Goal: Transaction & Acquisition: Obtain resource

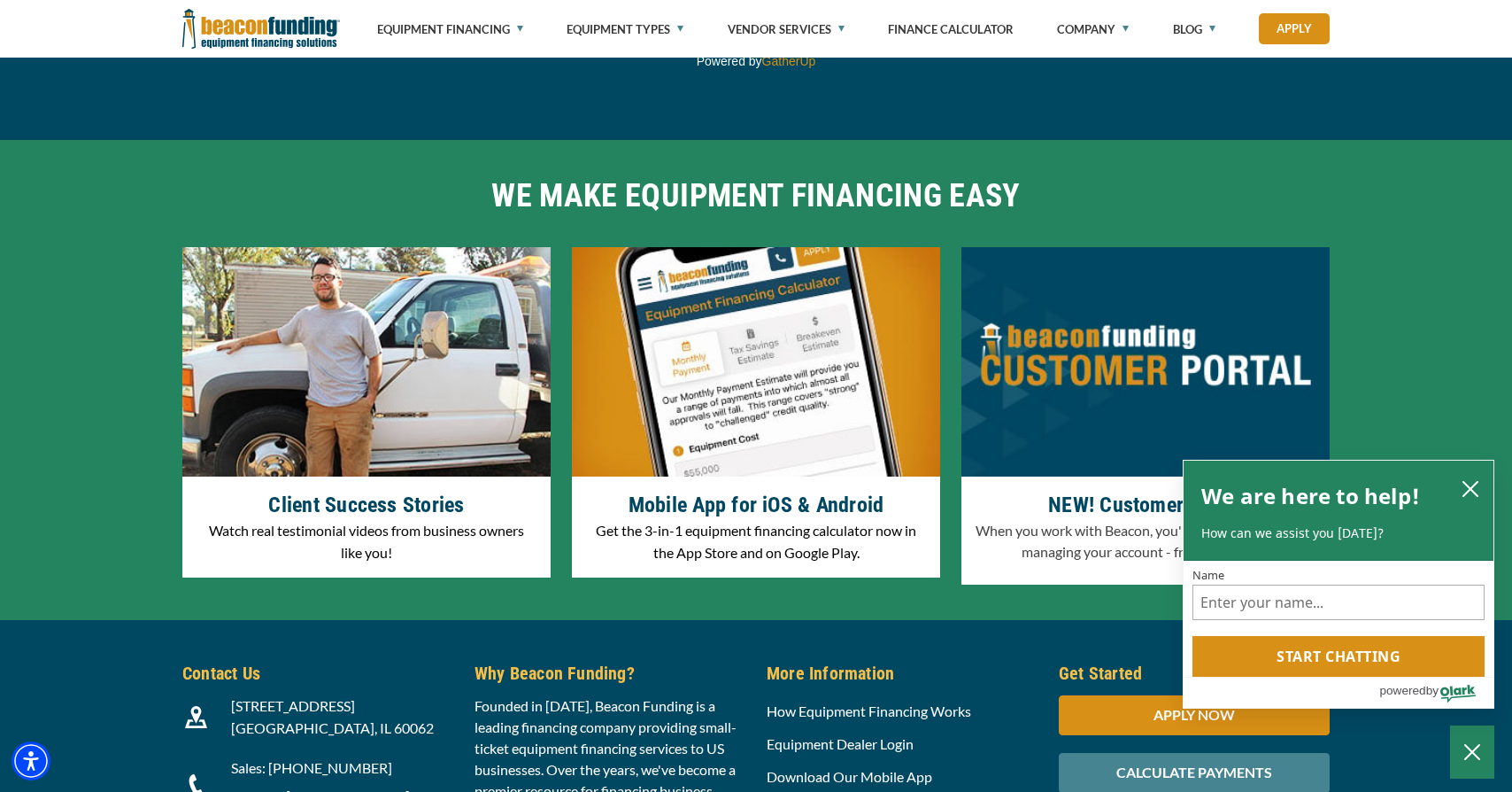
scroll to position [5560, 0]
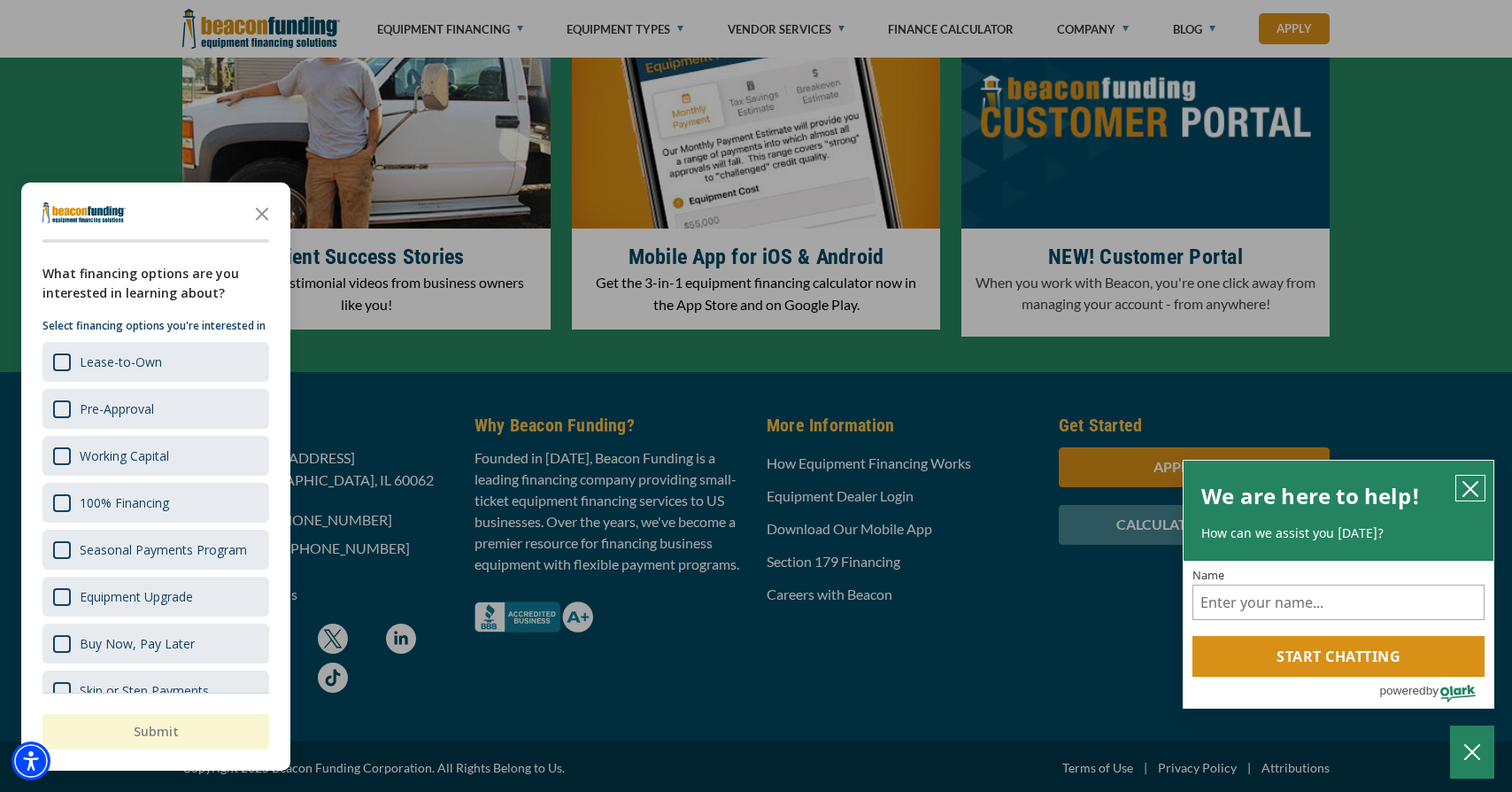
click at [1485, 491] on button "close chatbox" at bounding box center [1471, 488] width 28 height 25
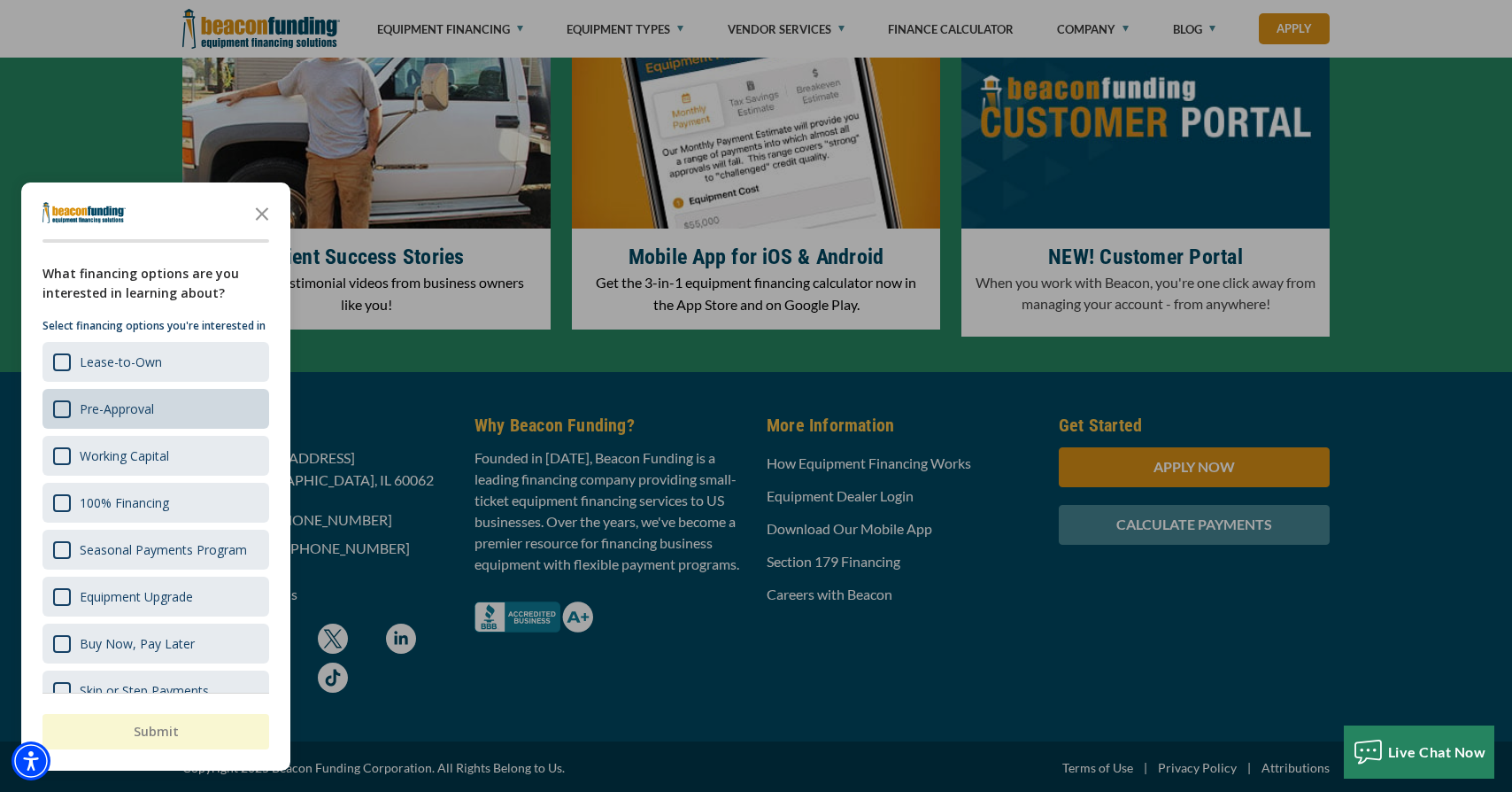
click at [115, 418] on div "Pre-Approval" at bounding box center [116, 408] width 74 height 16
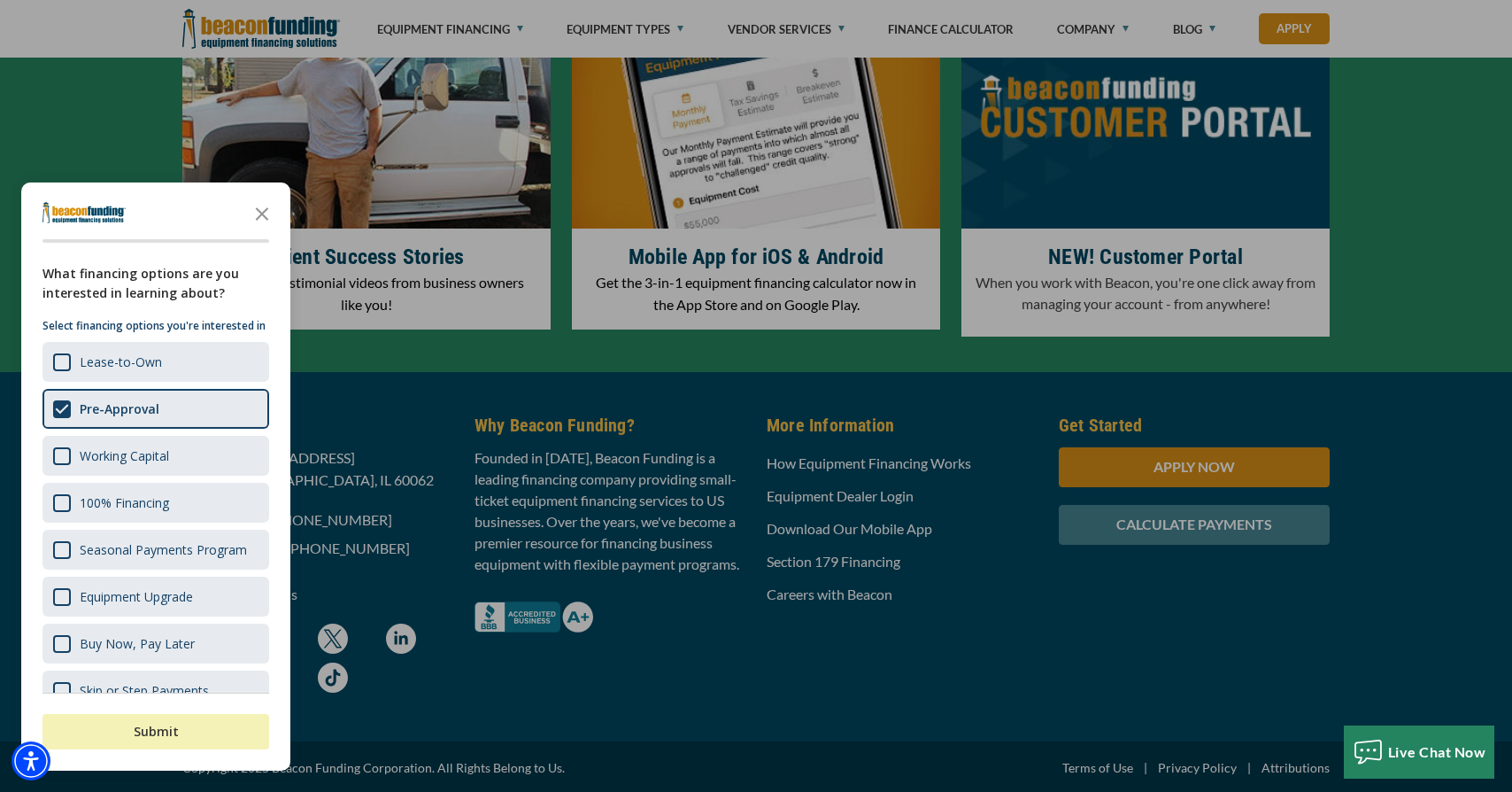
click at [176, 732] on button "Submit" at bounding box center [156, 732] width 227 height 36
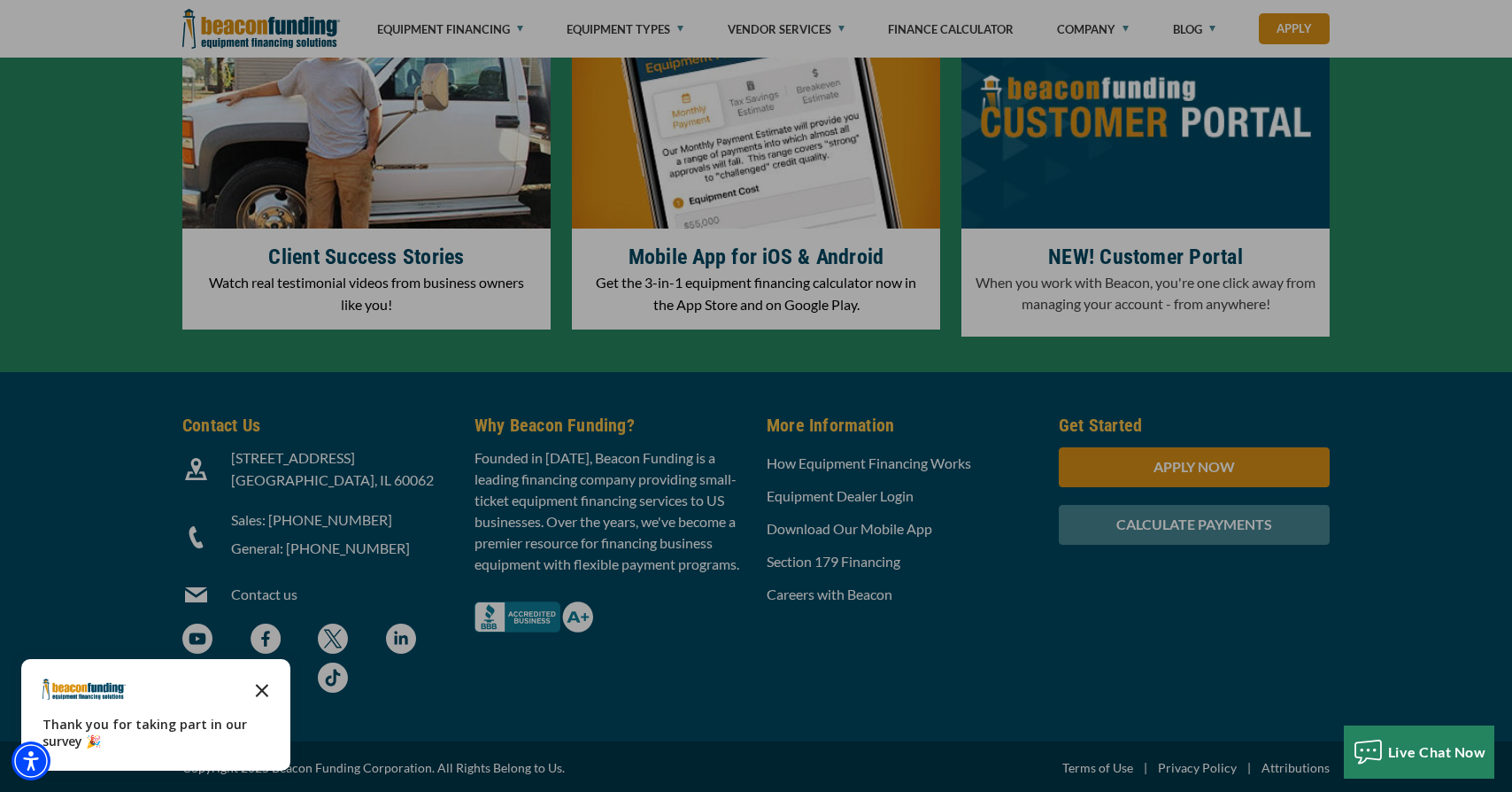
click at [263, 686] on icon "Close the survey" at bounding box center [262, 689] width 36 height 36
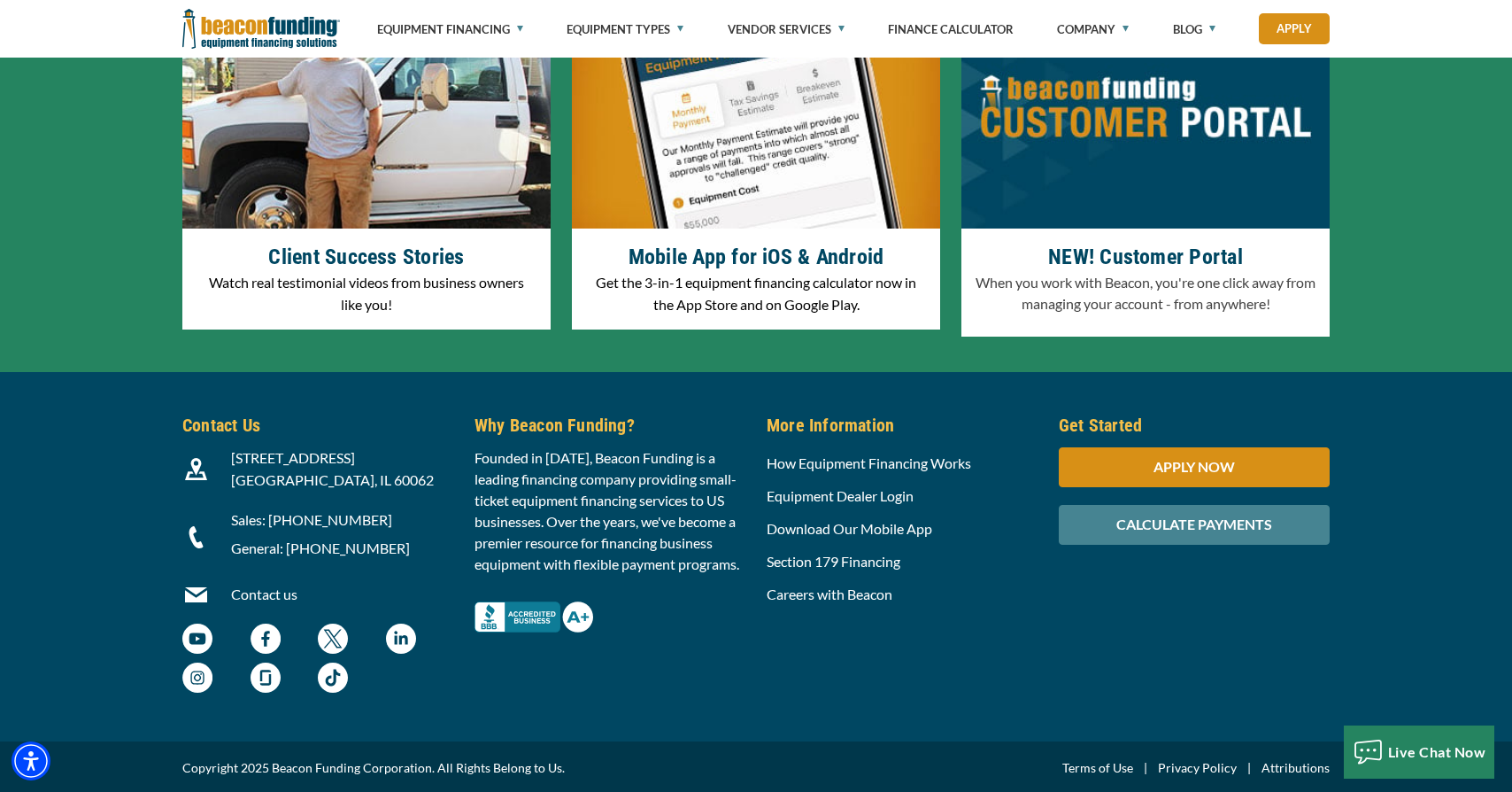
click at [1310, 768] on link "Attributions" at bounding box center [1296, 767] width 68 height 21
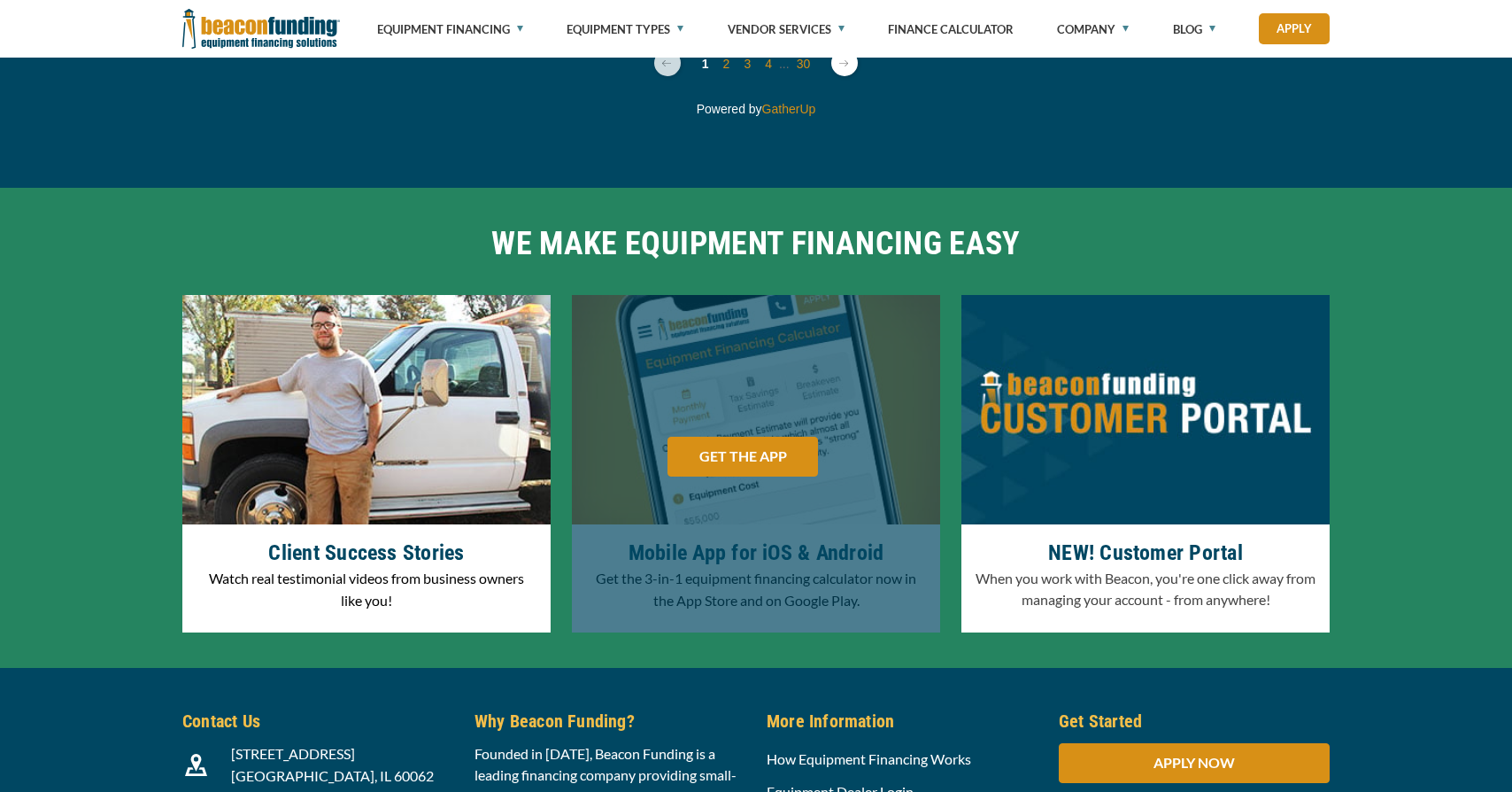
scroll to position [5331, 0]
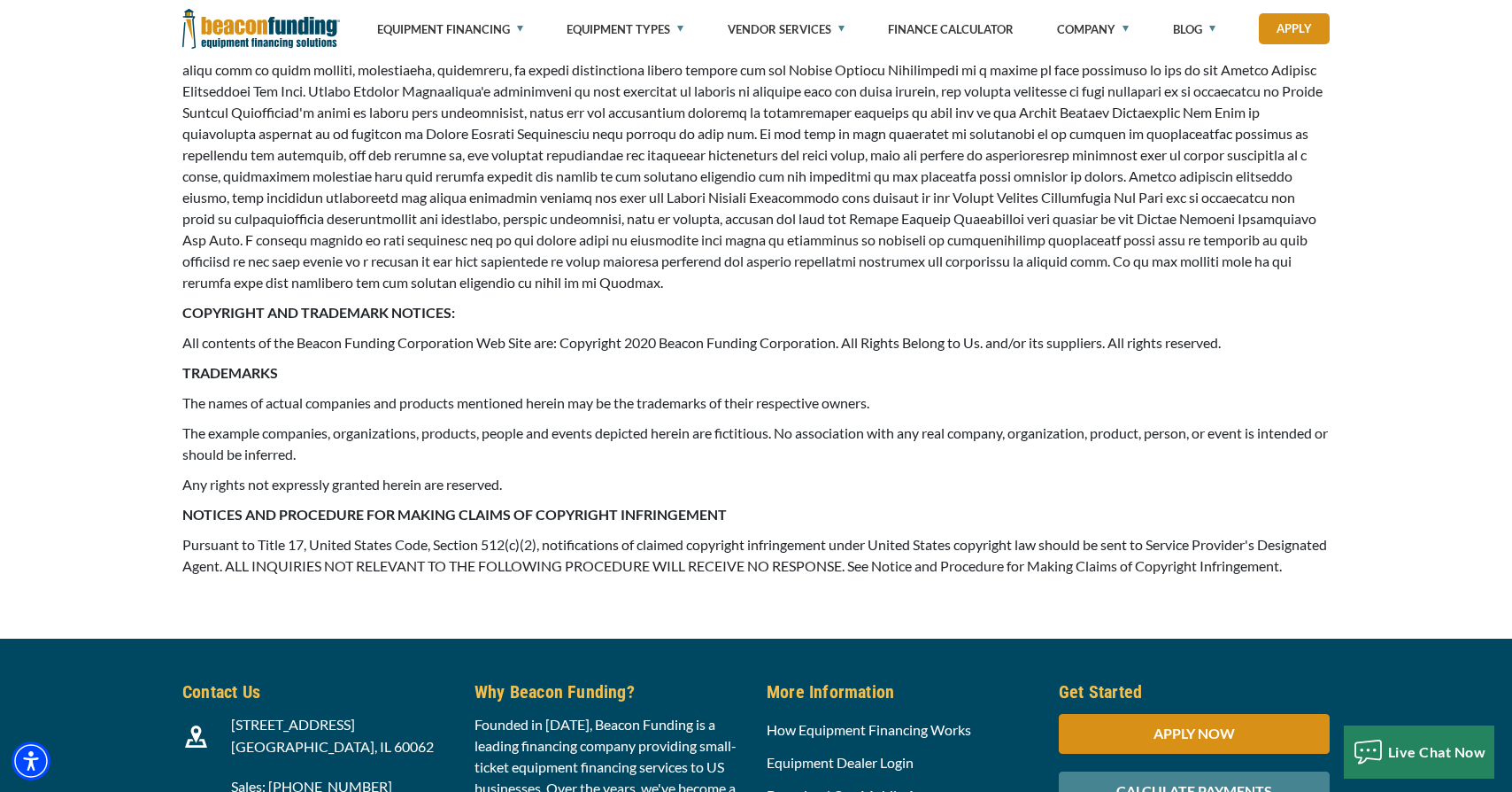
scroll to position [2328, 0]
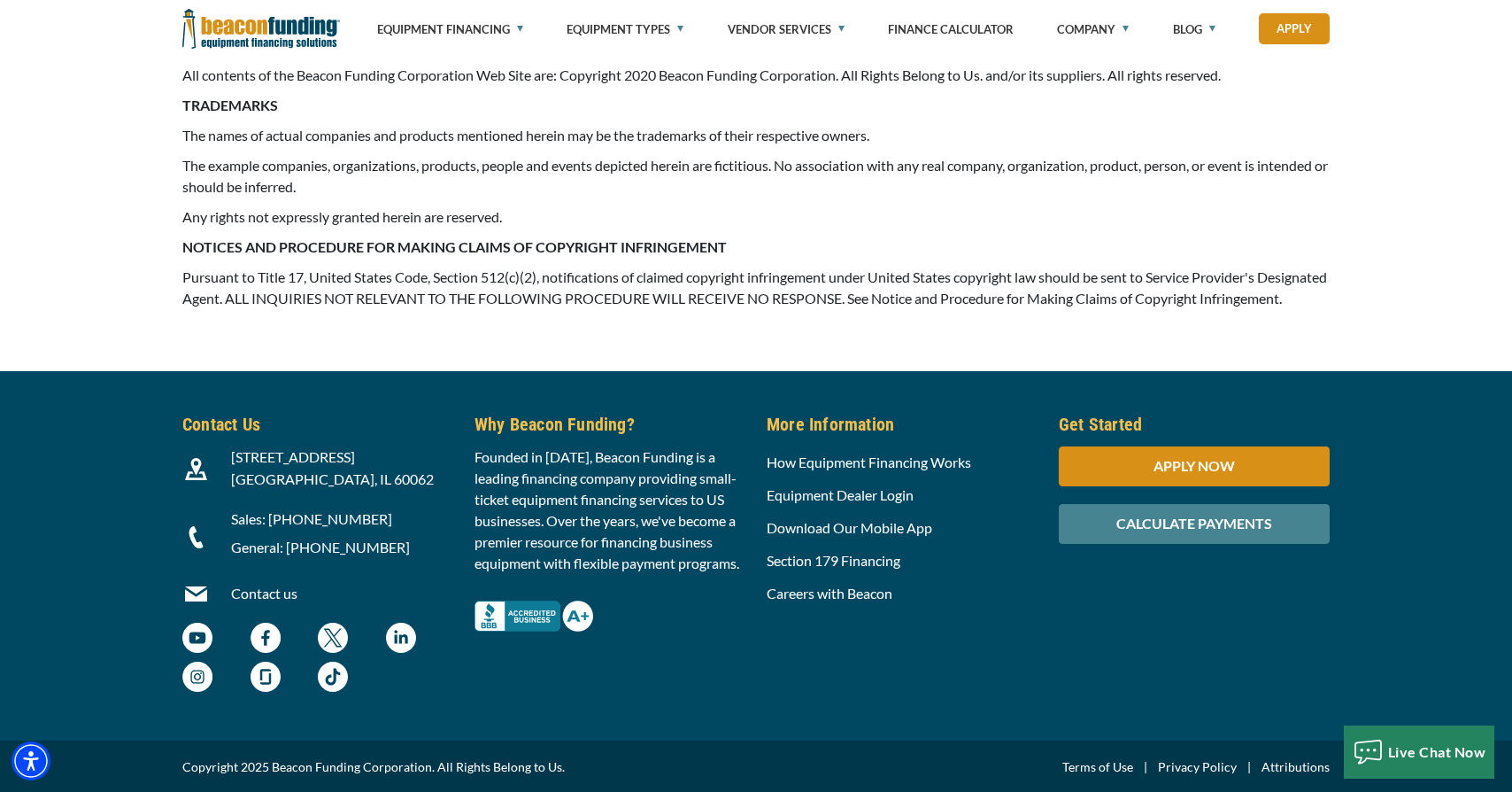
click at [1189, 759] on link "Privacy Policy" at bounding box center [1197, 766] width 79 height 21
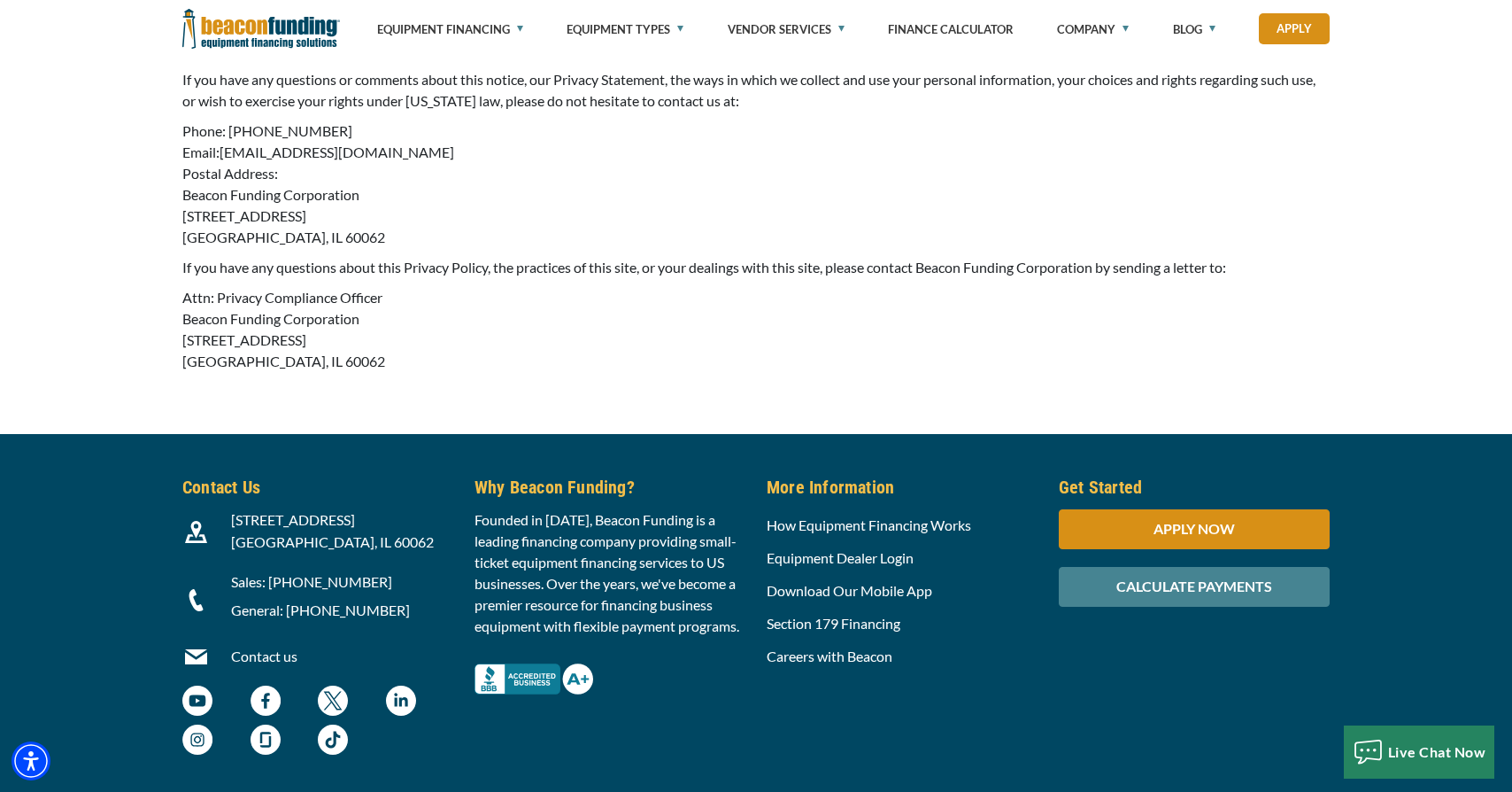
scroll to position [5238, 0]
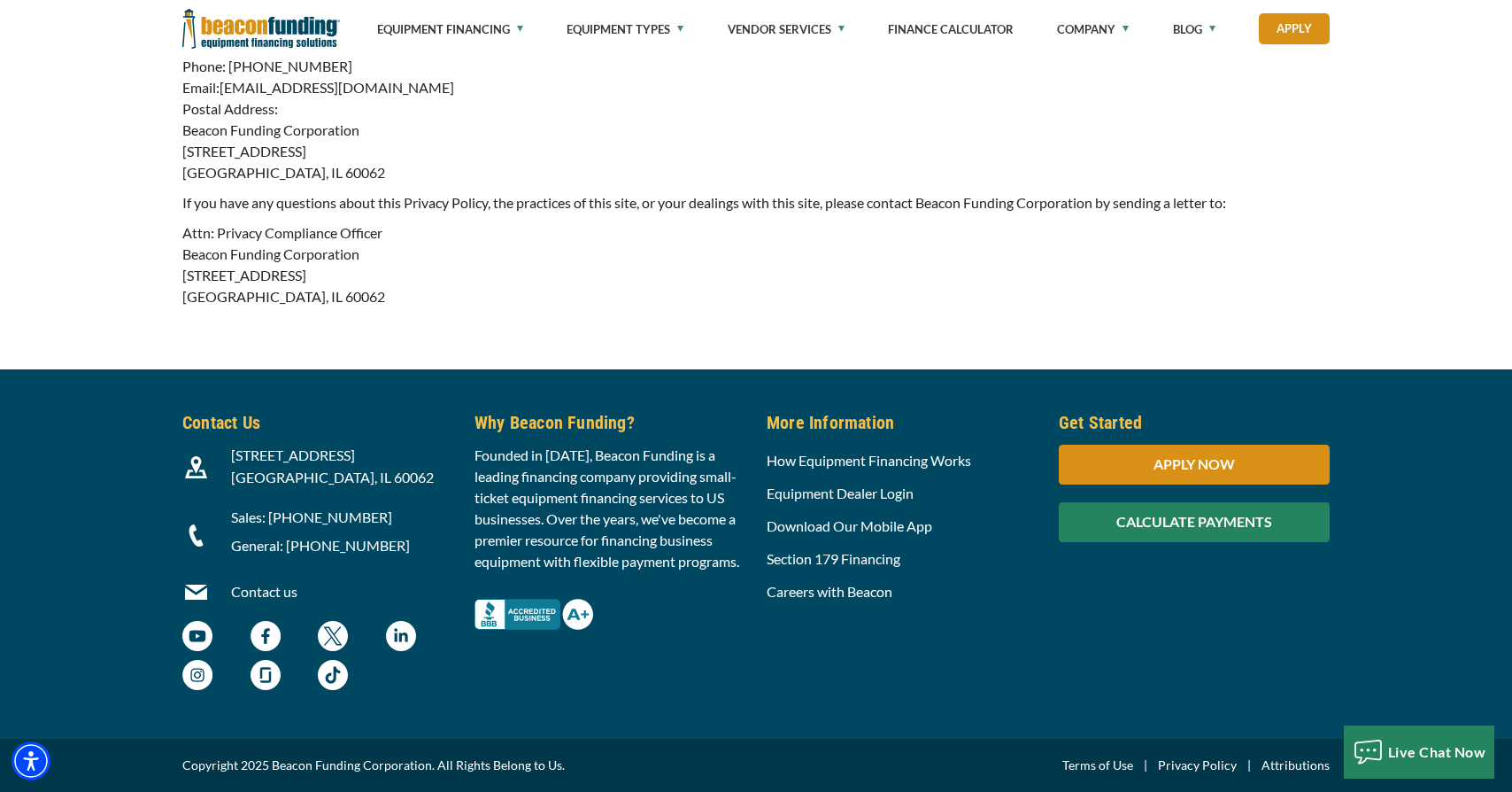
click at [1097, 530] on div "CALCULATE PAYMENTS" at bounding box center [1194, 523] width 271 height 40
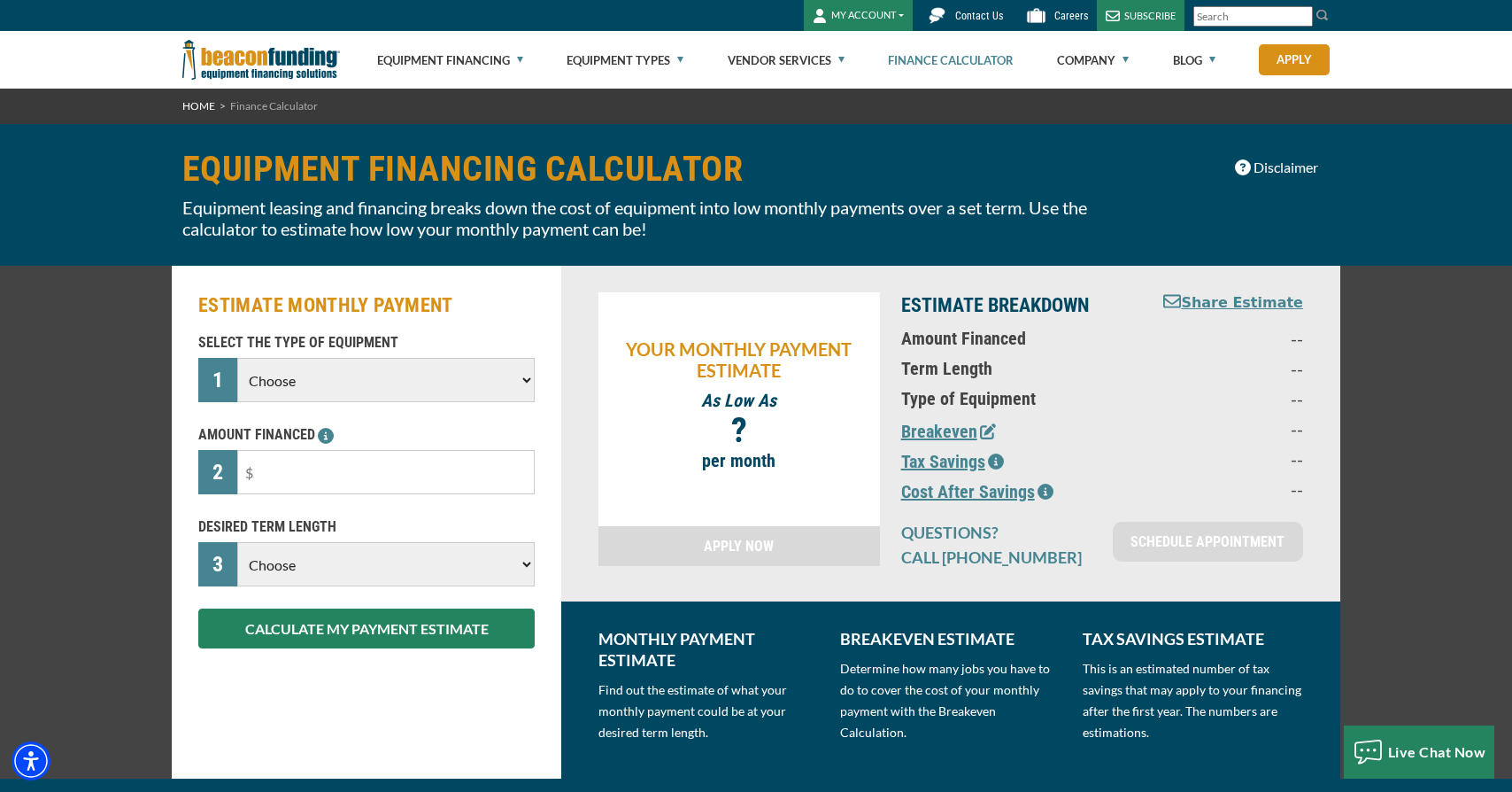
click at [415, 379] on select "Choose Backhoe Boom/Bucket Truck Chipper Commercial Mower Crane DTG/DTF Printin…" at bounding box center [385, 380] width 297 height 44
select select "5"
click at [237, 358] on select "Choose Backhoe Boom/Bucket Truck Chipper Commercial Mower Crane DTG/DTF Printin…" at bounding box center [385, 380] width 297 height 44
click at [385, 481] on input "text" at bounding box center [385, 472] width 297 height 44
type input "$25,000"
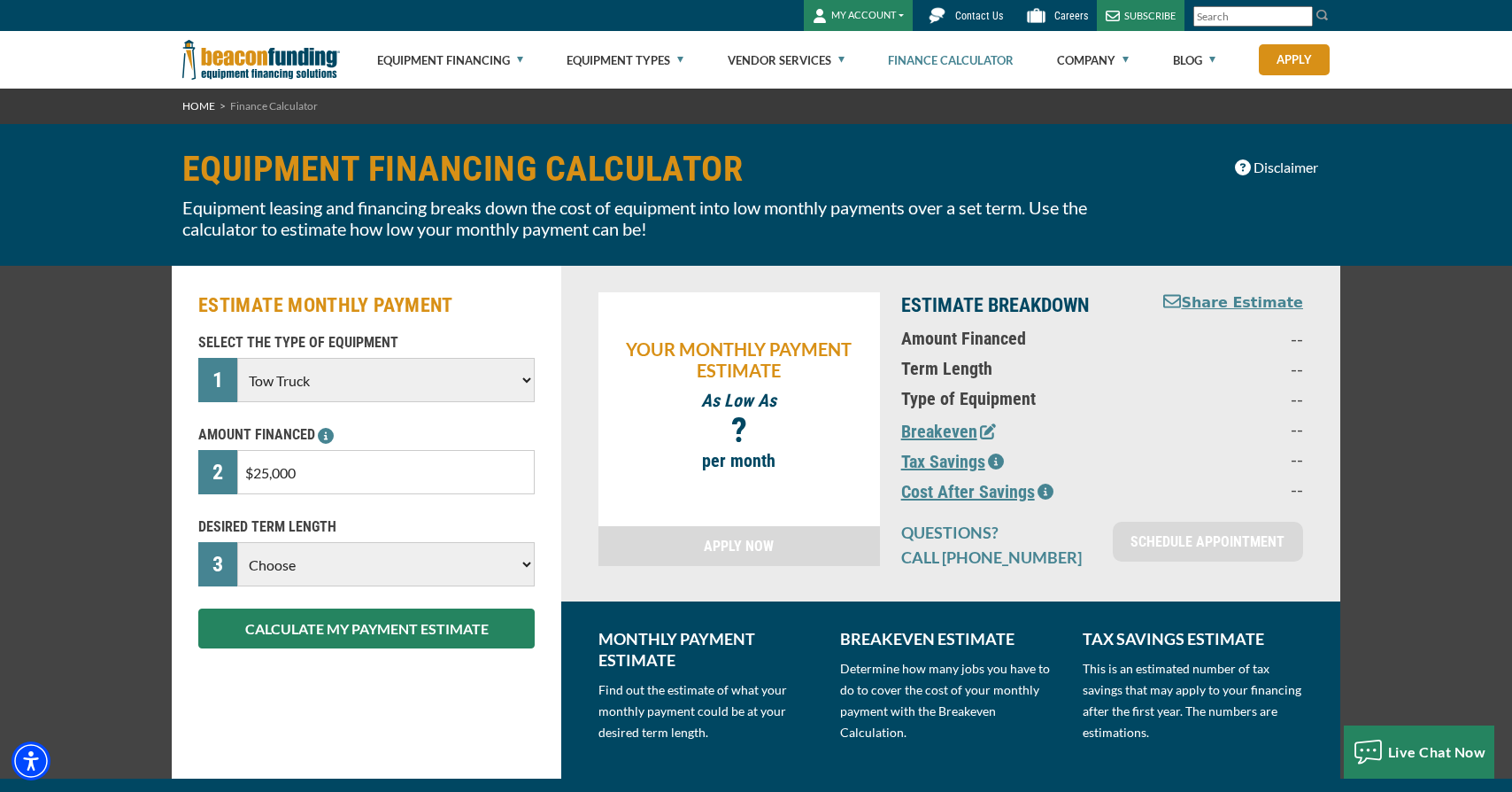
click at [299, 570] on select "Choose 36 Months 48 Months 60 Months" at bounding box center [385, 564] width 297 height 44
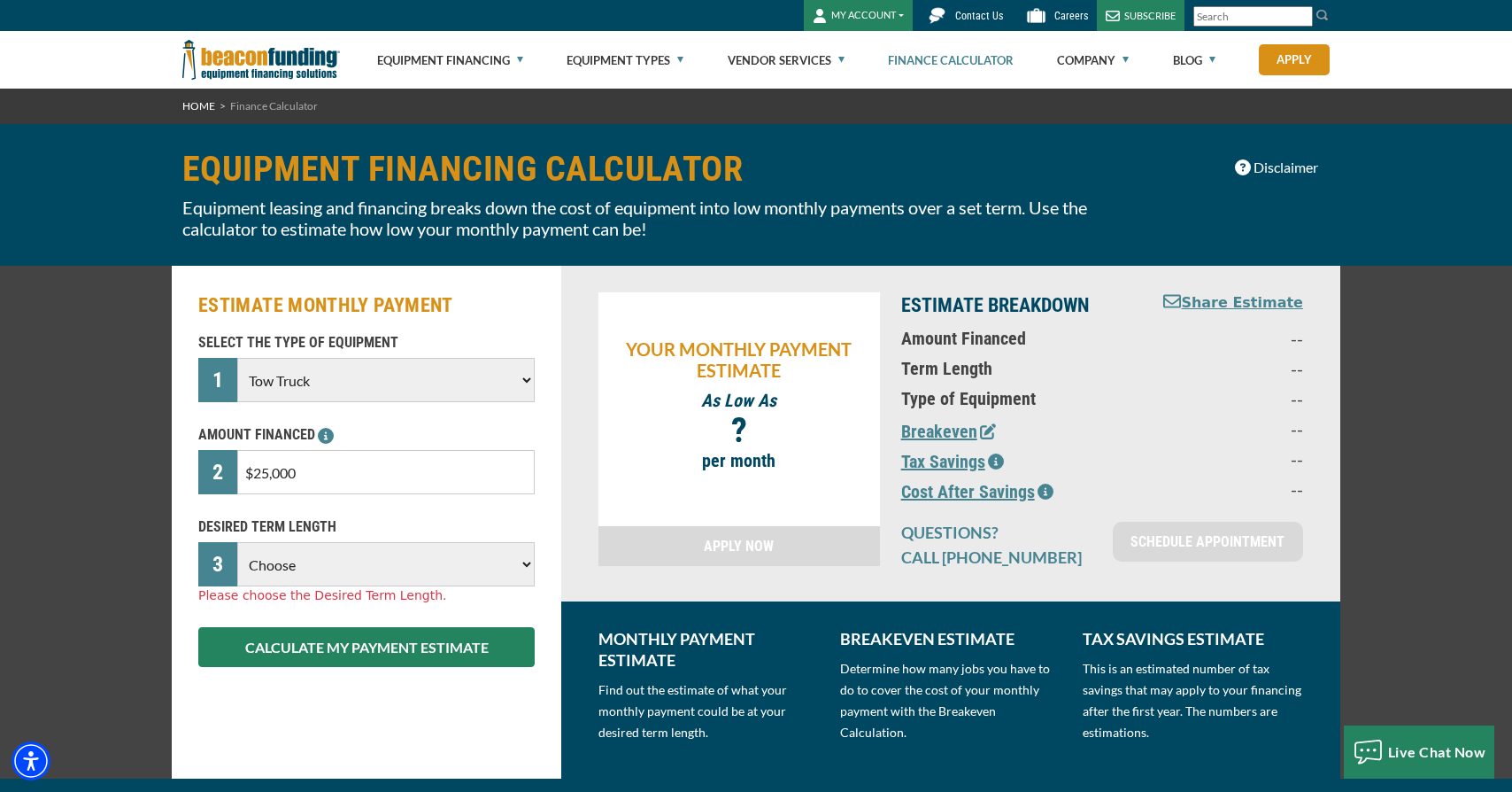
select select "60"
click at [237, 542] on select "Choose 36 Months 48 Months 60 Months" at bounding box center [385, 564] width 297 height 44
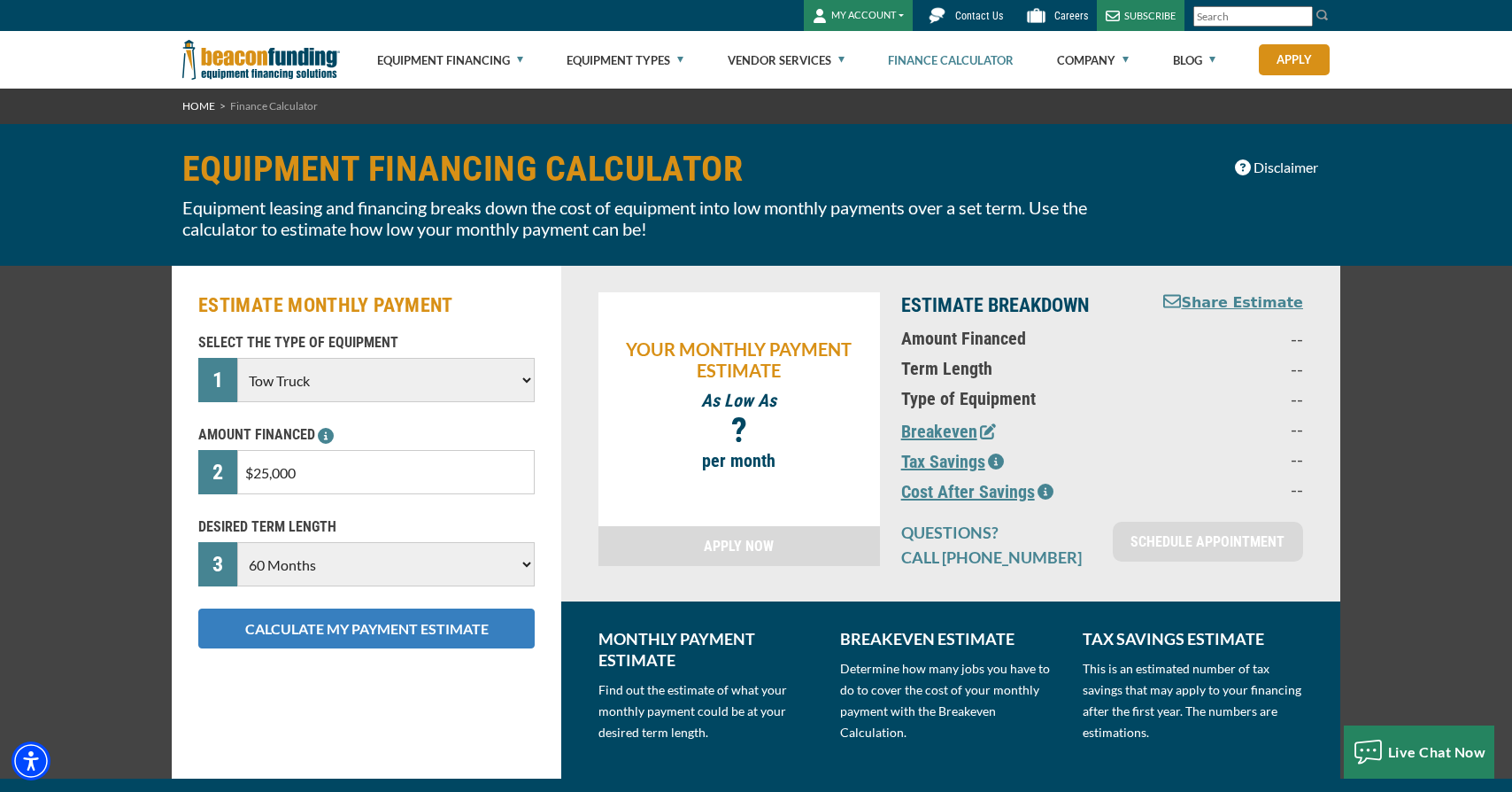
click at [329, 636] on button "CALCULATE MY PAYMENT ESTIMATE" at bounding box center [367, 629] width 337 height 40
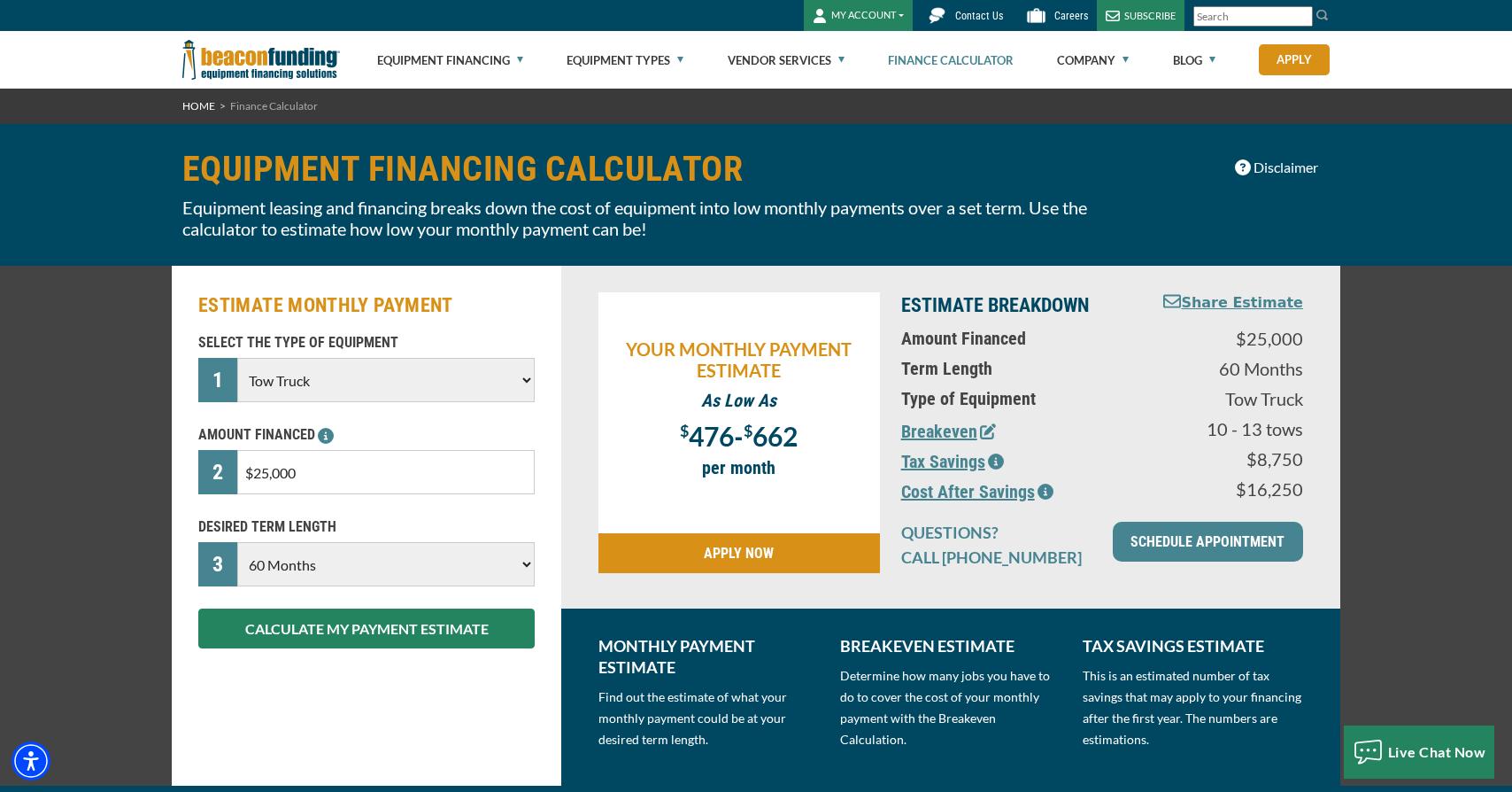
click at [1226, 548] on link "SCHEDULE APPOINTMENT" at bounding box center [1208, 542] width 190 height 40
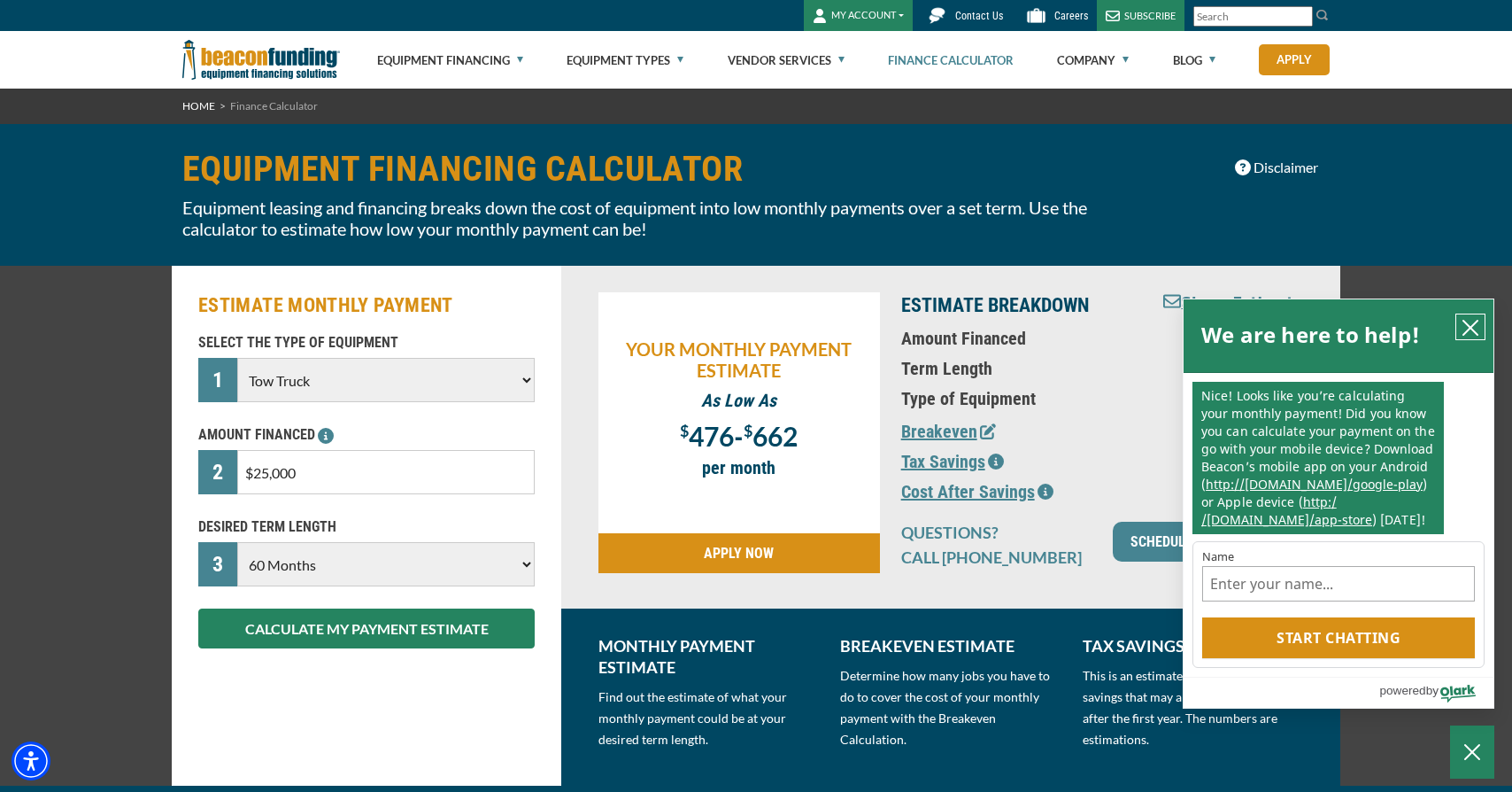
click at [1463, 330] on icon "close chatbox" at bounding box center [1470, 327] width 17 height 17
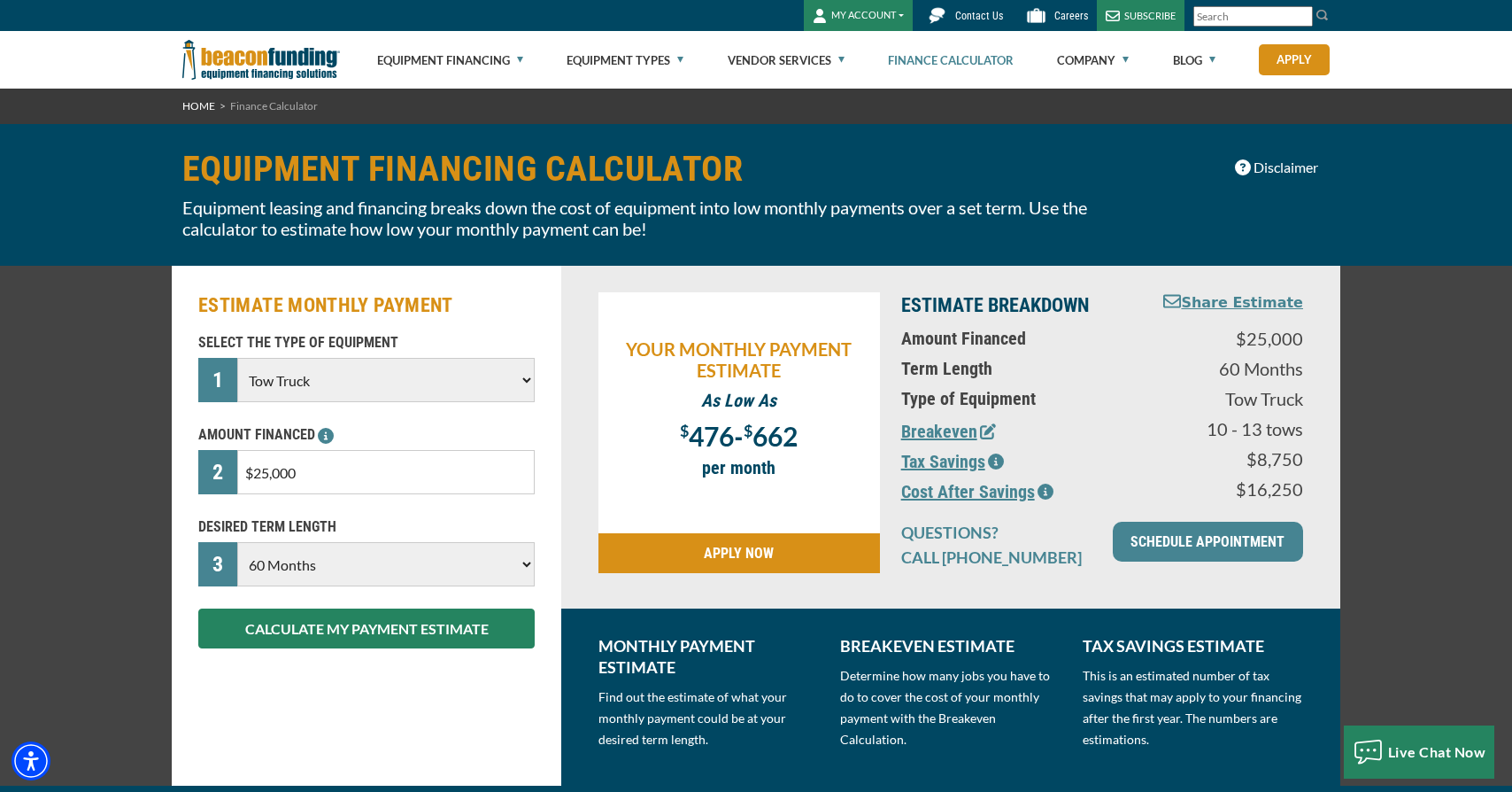
click at [702, 550] on link "APPLY NOW" at bounding box center [740, 553] width 282 height 40
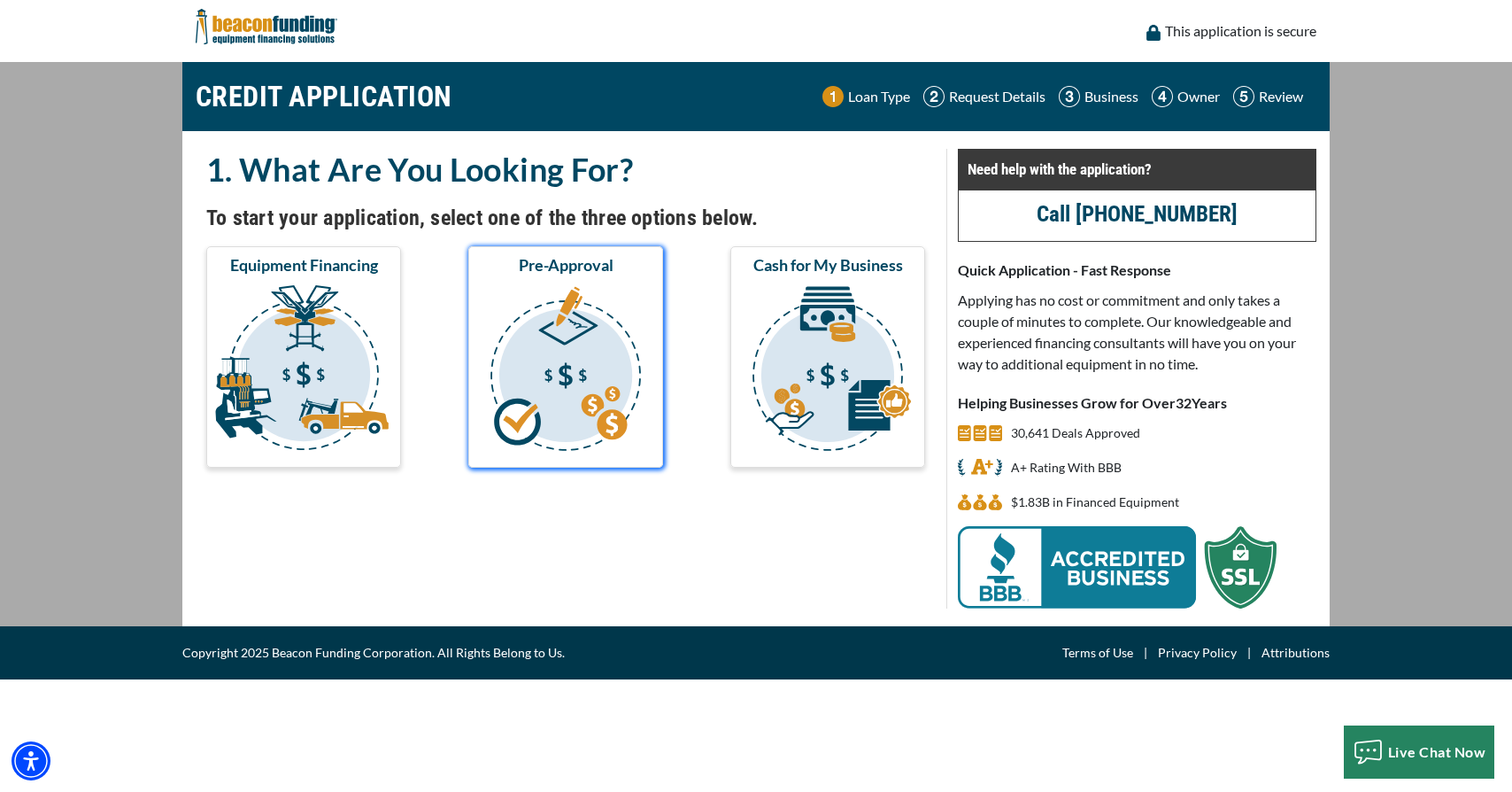
click at [607, 380] on img "submit" at bounding box center [566, 371] width 188 height 177
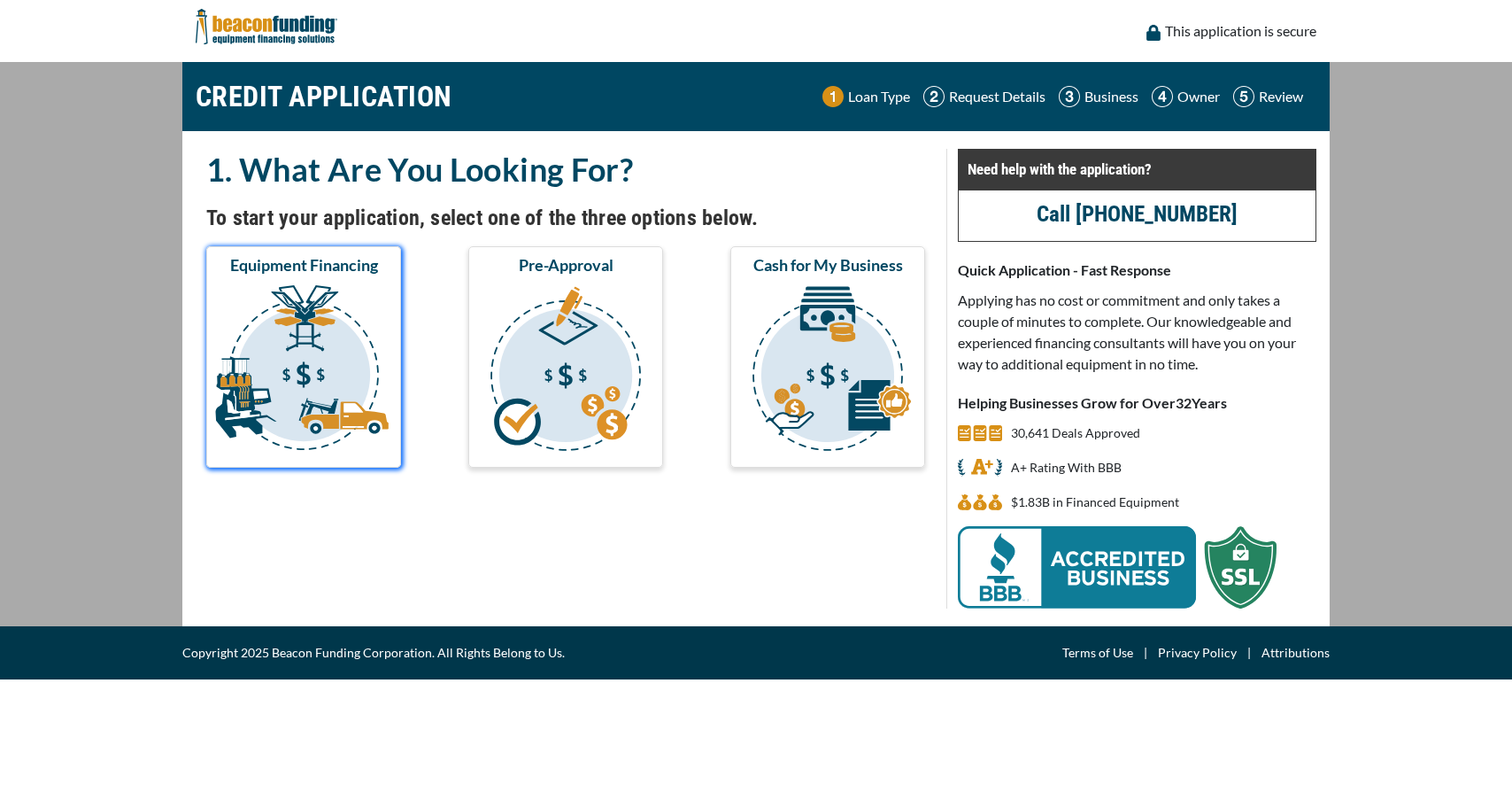
click at [311, 331] on img "submit" at bounding box center [303, 371] width 188 height 177
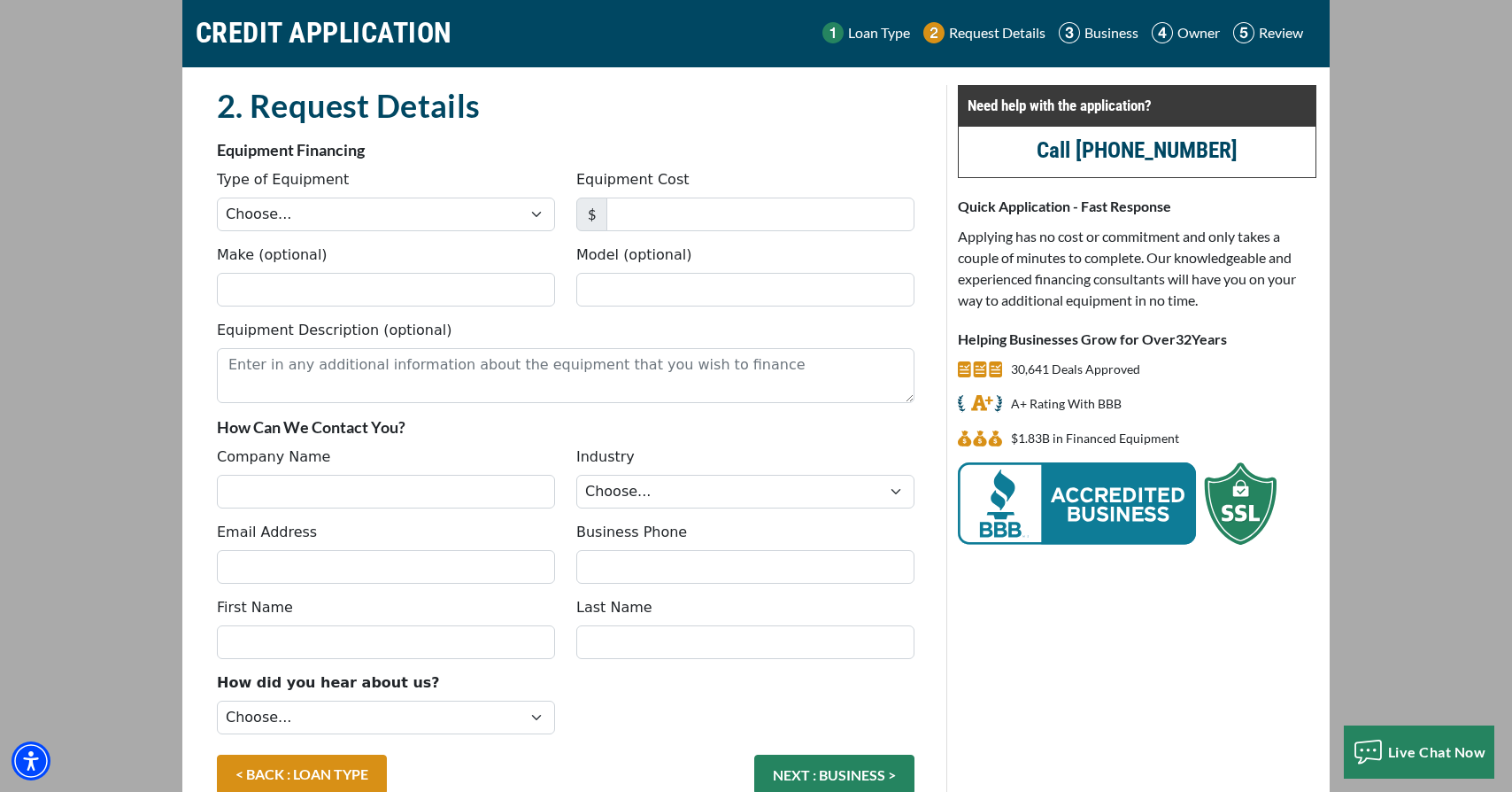
scroll to position [56, 0]
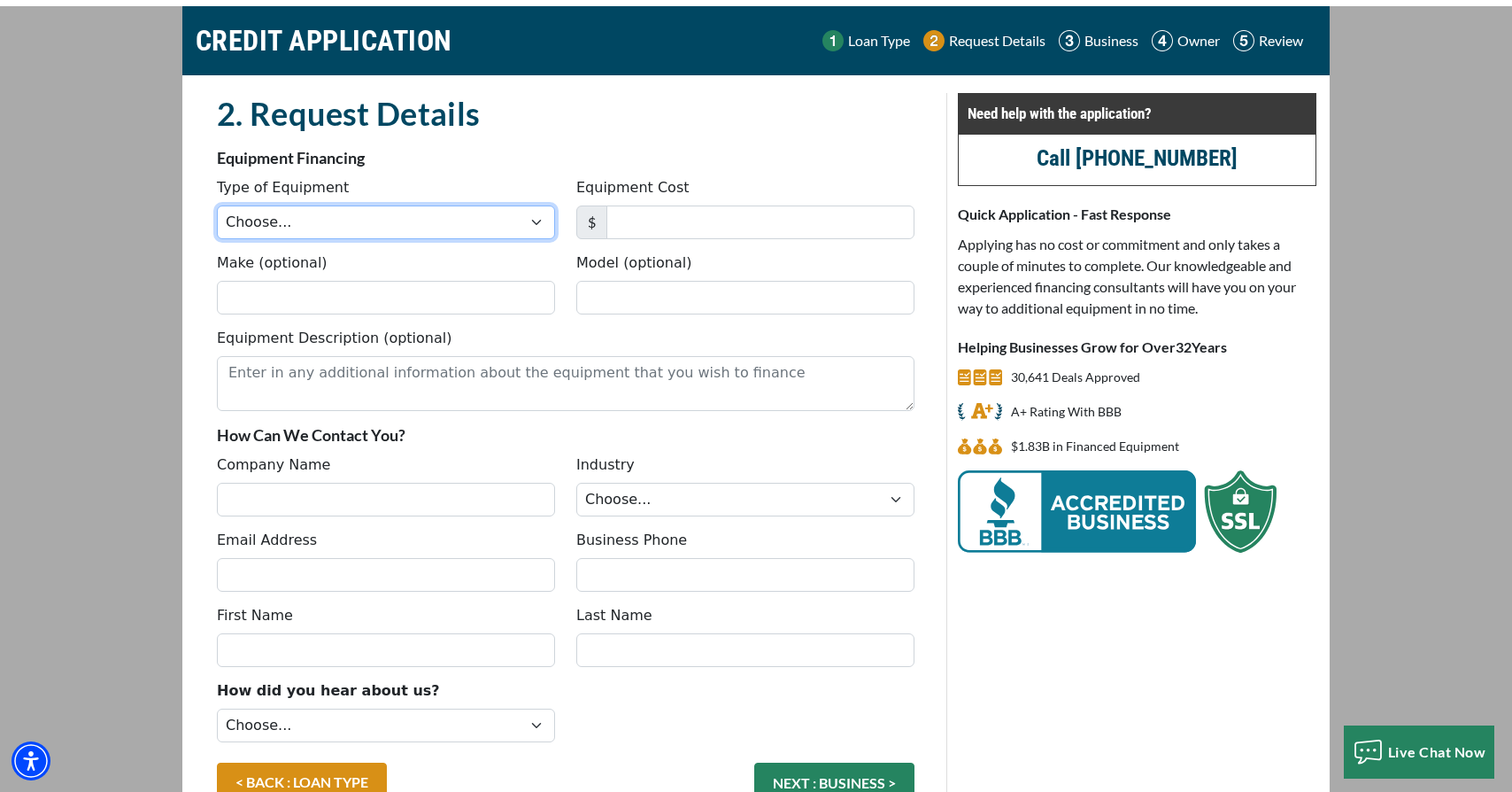
click at [340, 221] on select "Choose... Backhoe Boom/Bucket Truck Chipper Commercial Mower Crane DTG/DTF Prin…" at bounding box center [386, 222] width 339 height 34
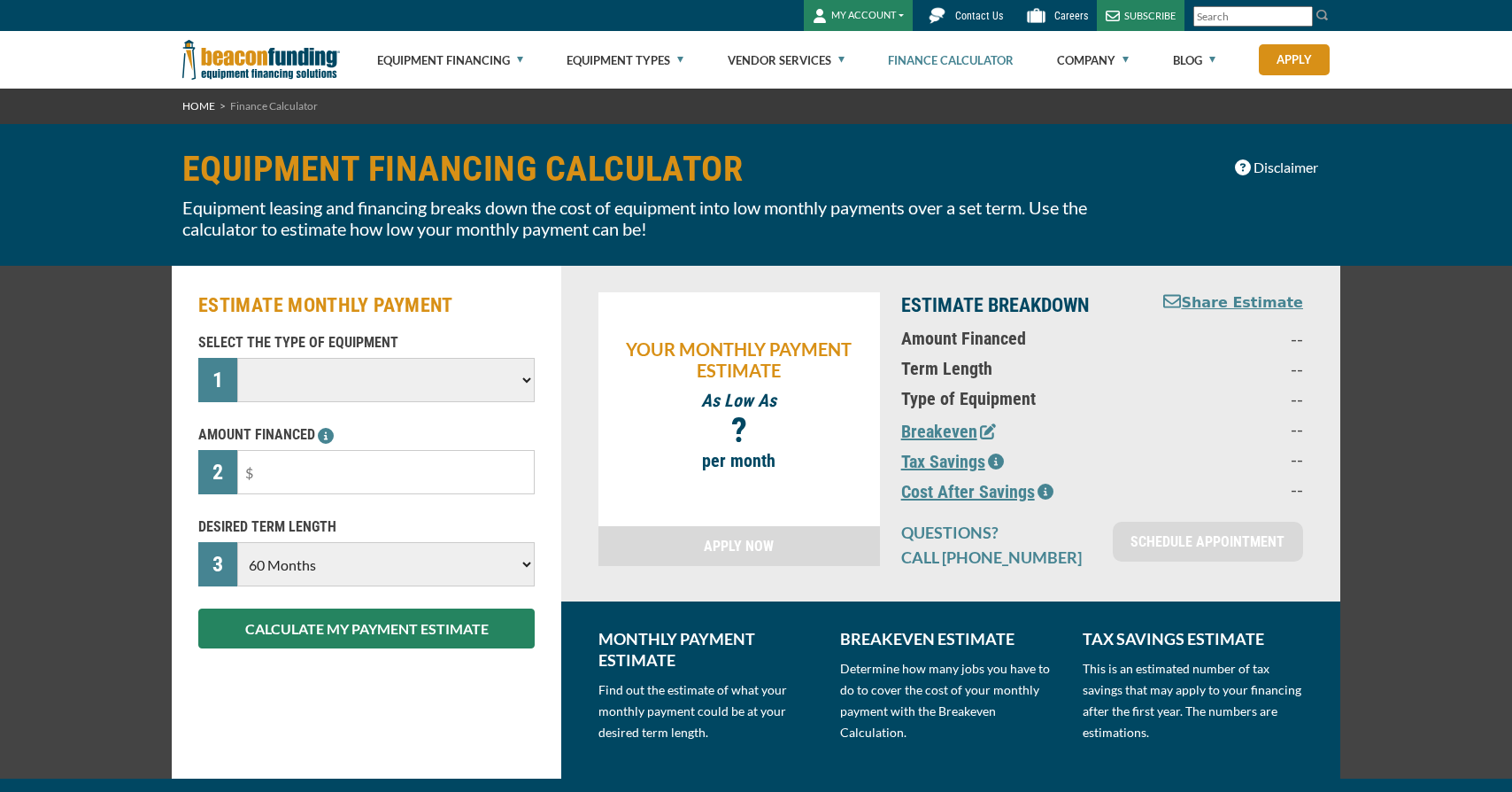
select select "60"
click at [1250, 168] on button "Disclaimer" at bounding box center [1277, 167] width 106 height 34
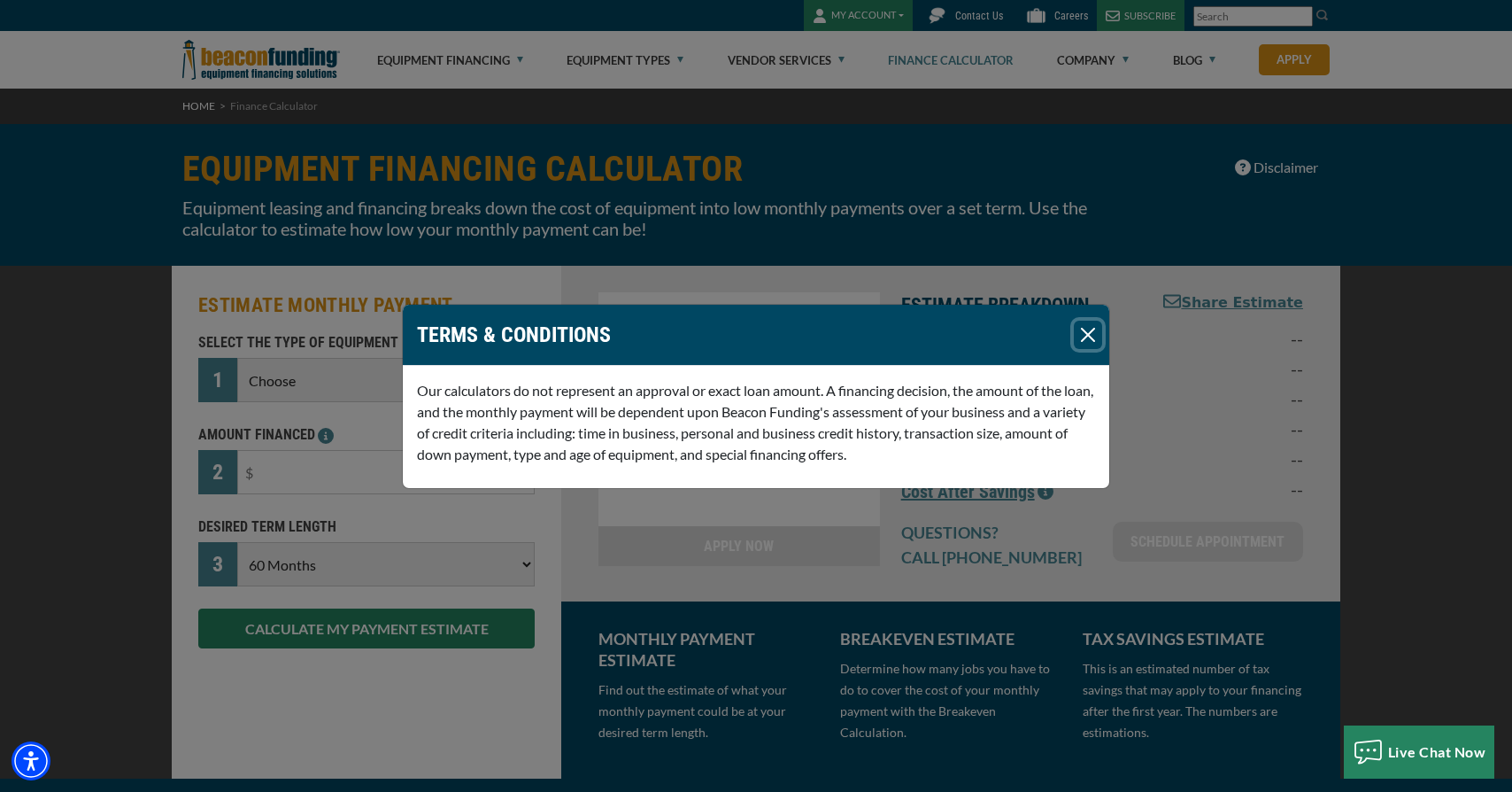
click at [1085, 336] on button "Close" at bounding box center [1088, 334] width 28 height 28
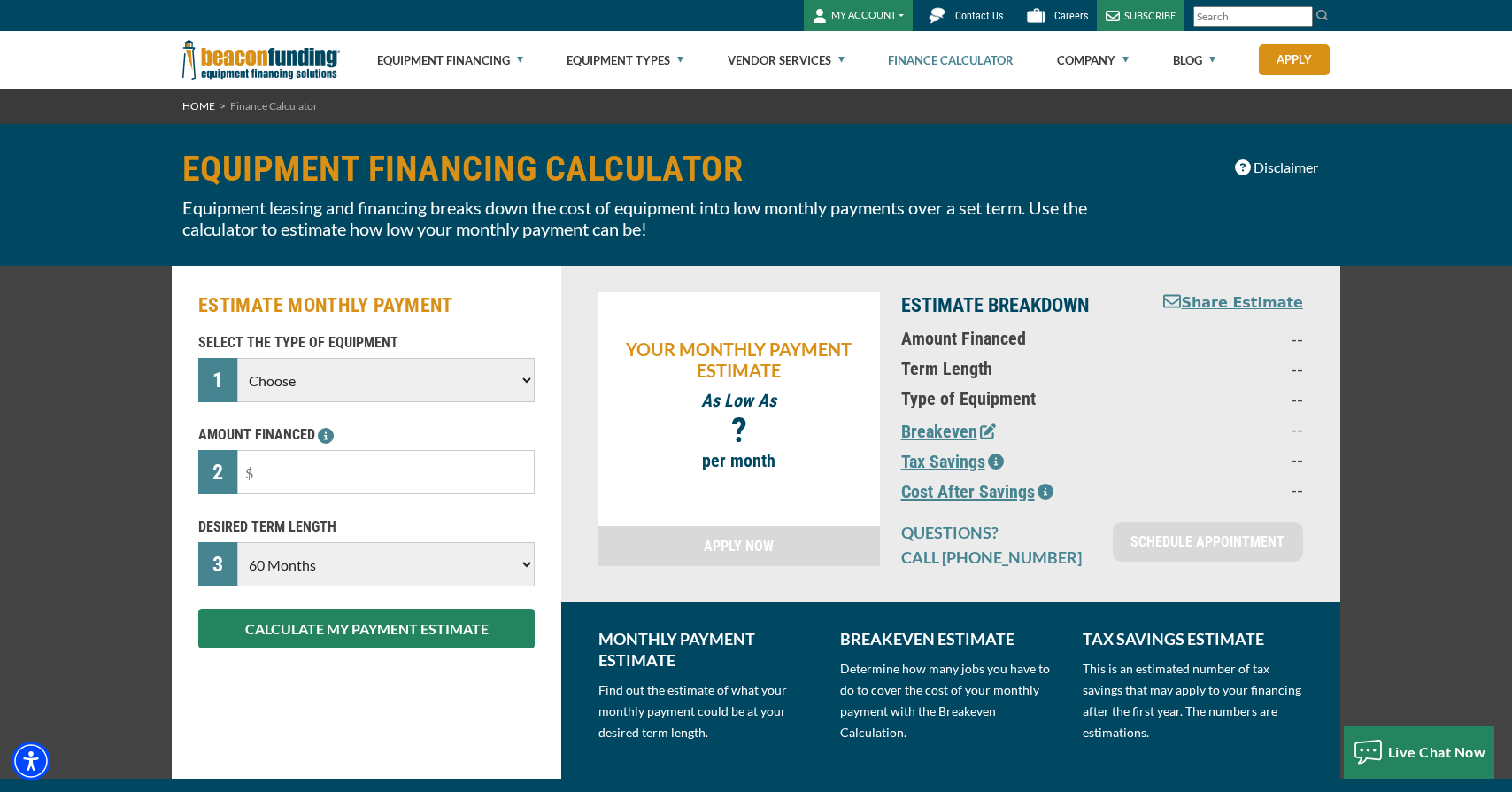
click at [373, 385] on select "Choose Backhoe Boom/Bucket Truck Chipper Commercial Mower Crane DTG/DTF Printin…" at bounding box center [385, 380] width 297 height 44
select select "22"
click at [237, 358] on select "Choose Backhoe Boom/Bucket Truck Chipper Commercial Mower Crane DTG/DTF Printin…" at bounding box center [385, 380] width 297 height 44
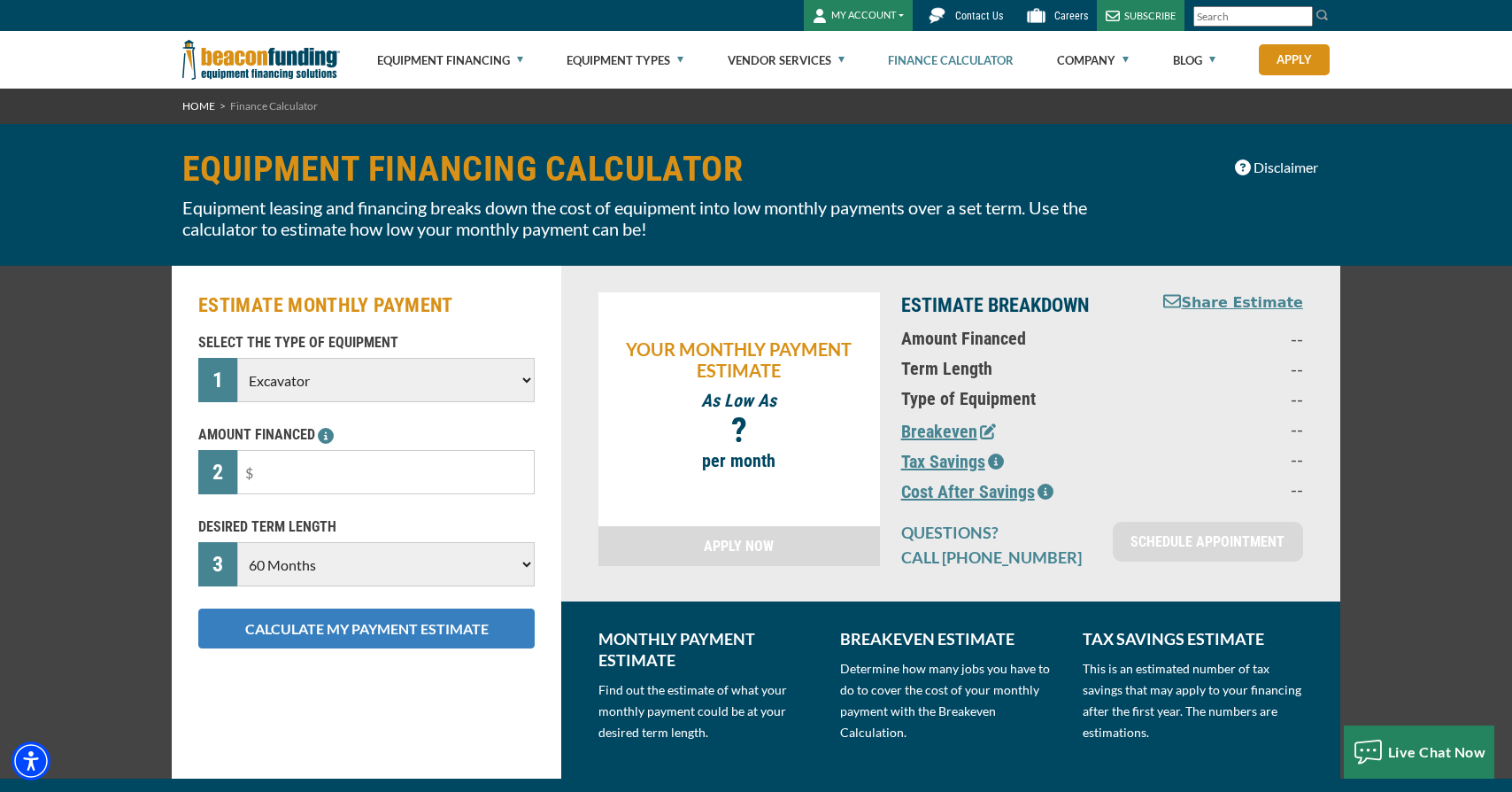
click at [322, 627] on button "CALCULATE MY PAYMENT ESTIMATE" at bounding box center [367, 629] width 337 height 40
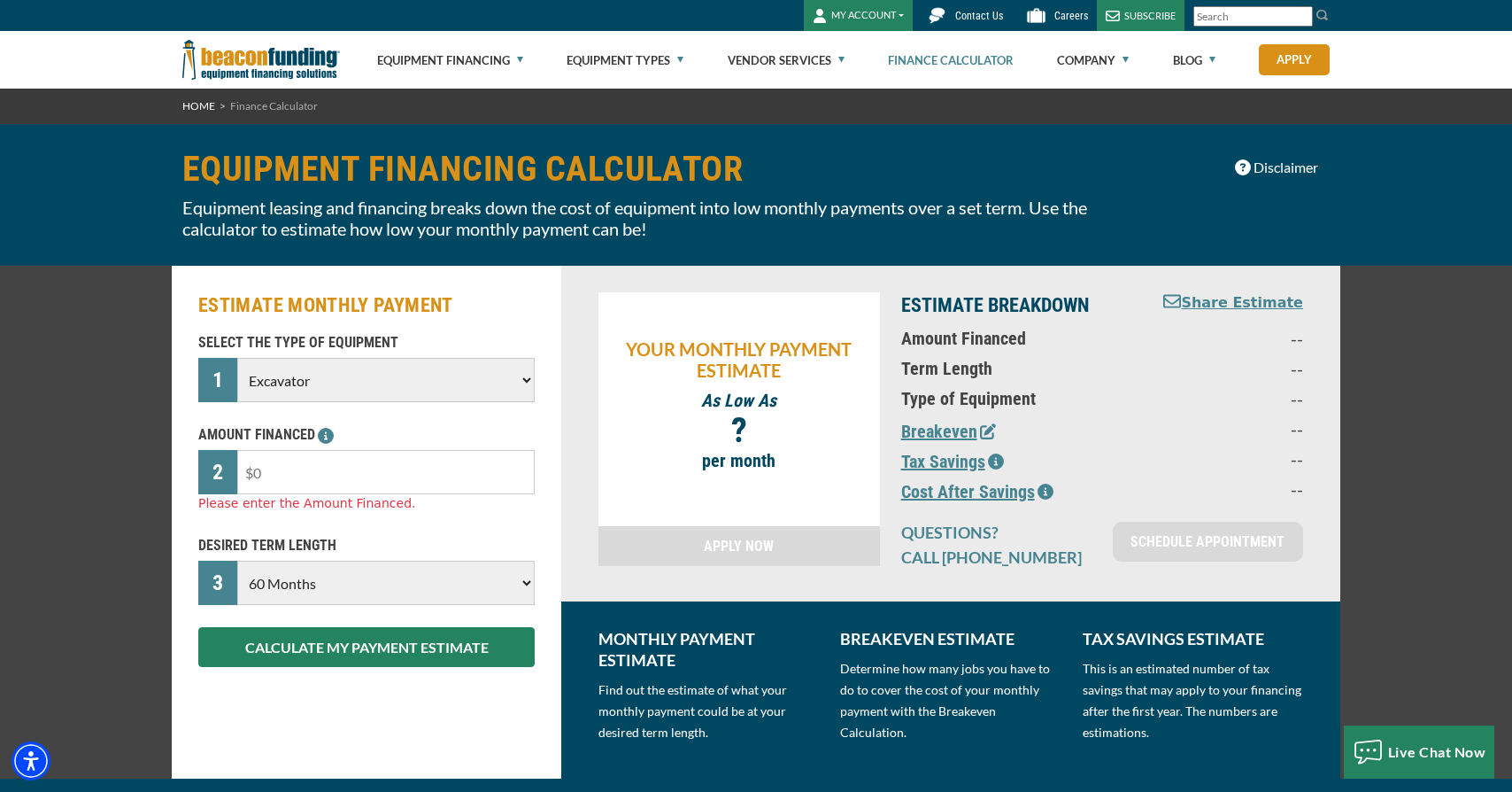
click at [332, 476] on input "text" at bounding box center [385, 472] width 297 height 44
type input "$25,000"
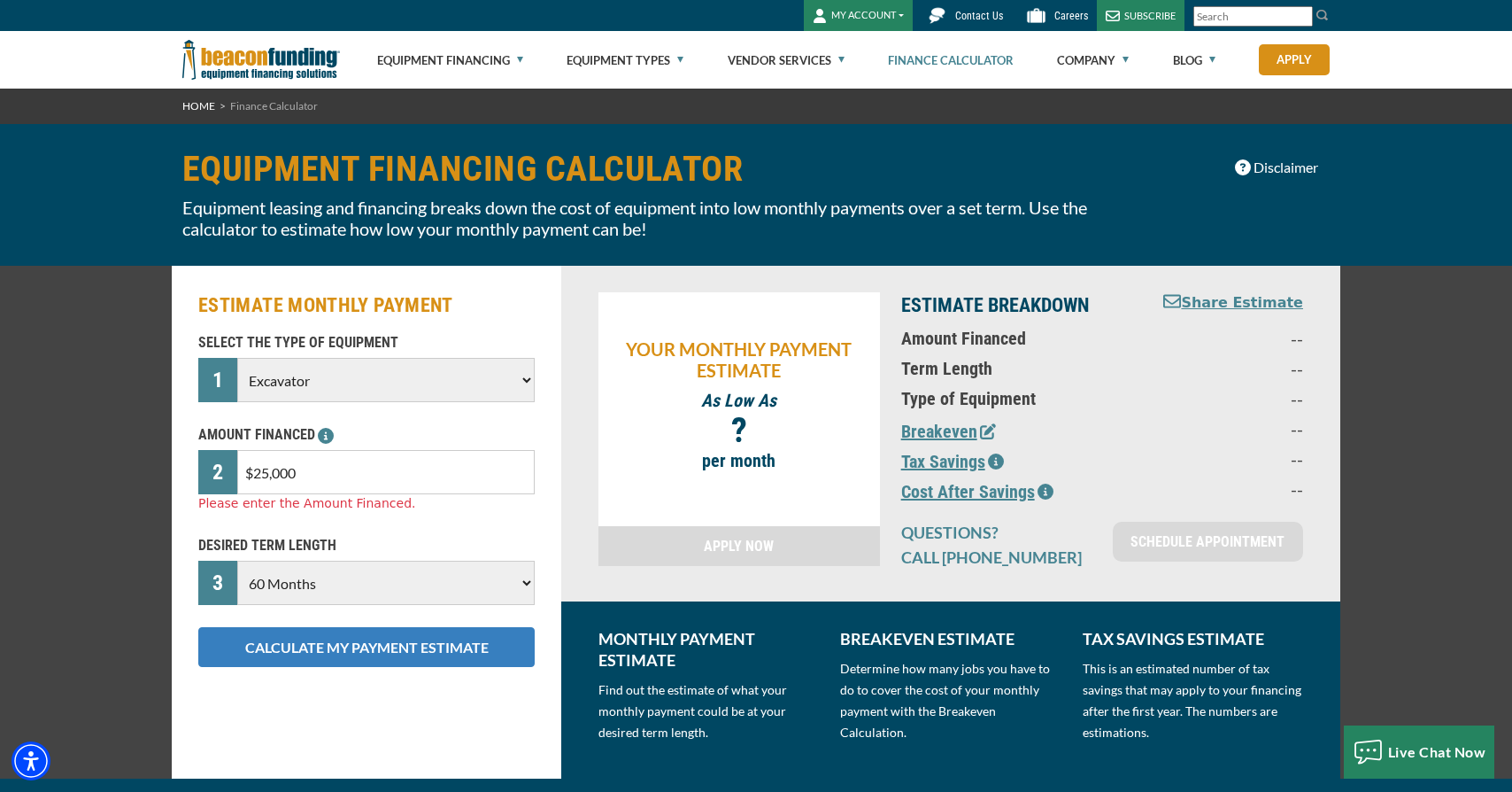
click at [279, 646] on button "CALCULATE MY PAYMENT ESTIMATE" at bounding box center [367, 647] width 337 height 40
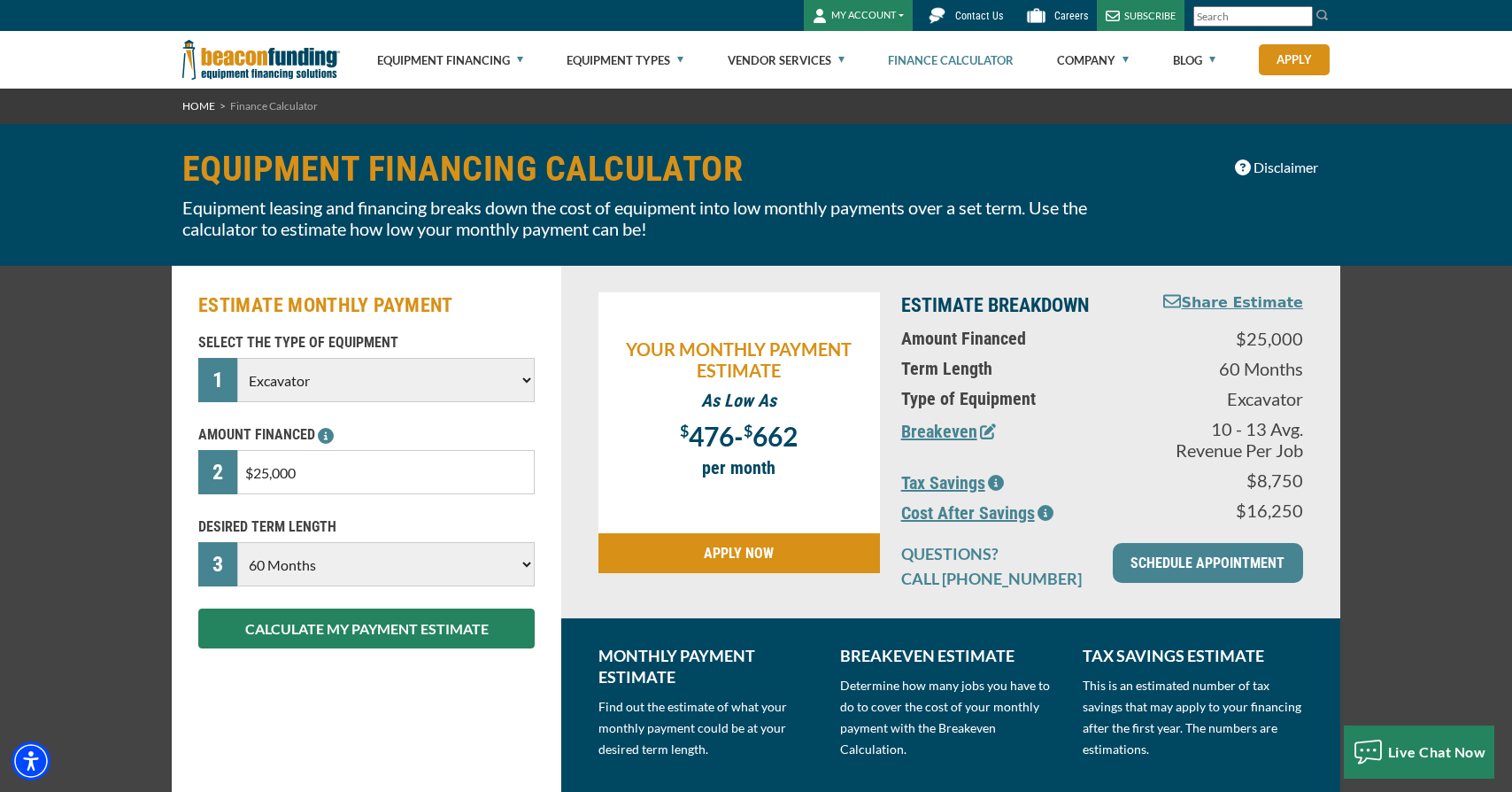
click at [930, 436] on button "Breakeven" at bounding box center [949, 431] width 95 height 27
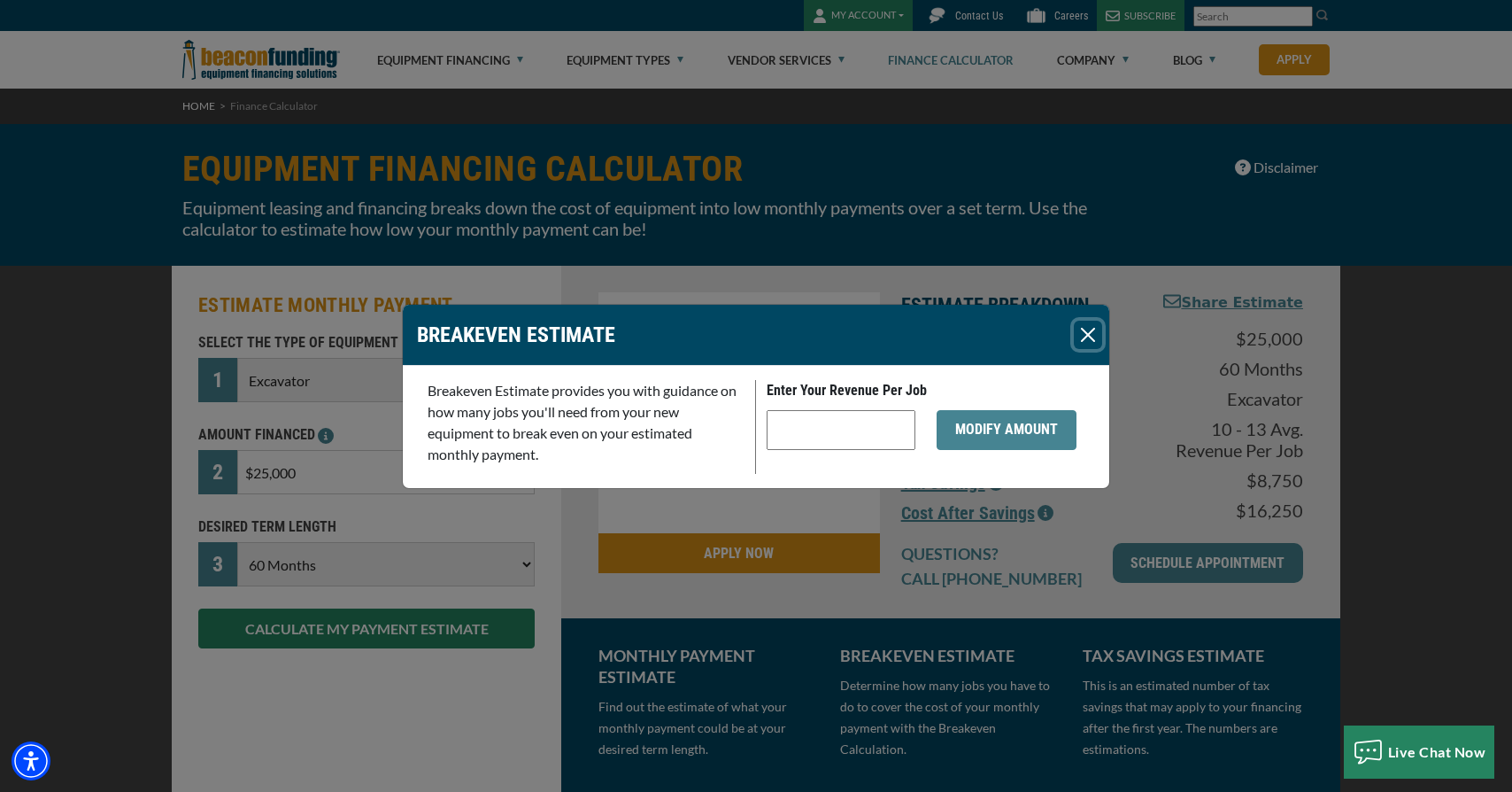
click at [1085, 332] on button "Close" at bounding box center [1088, 334] width 28 height 28
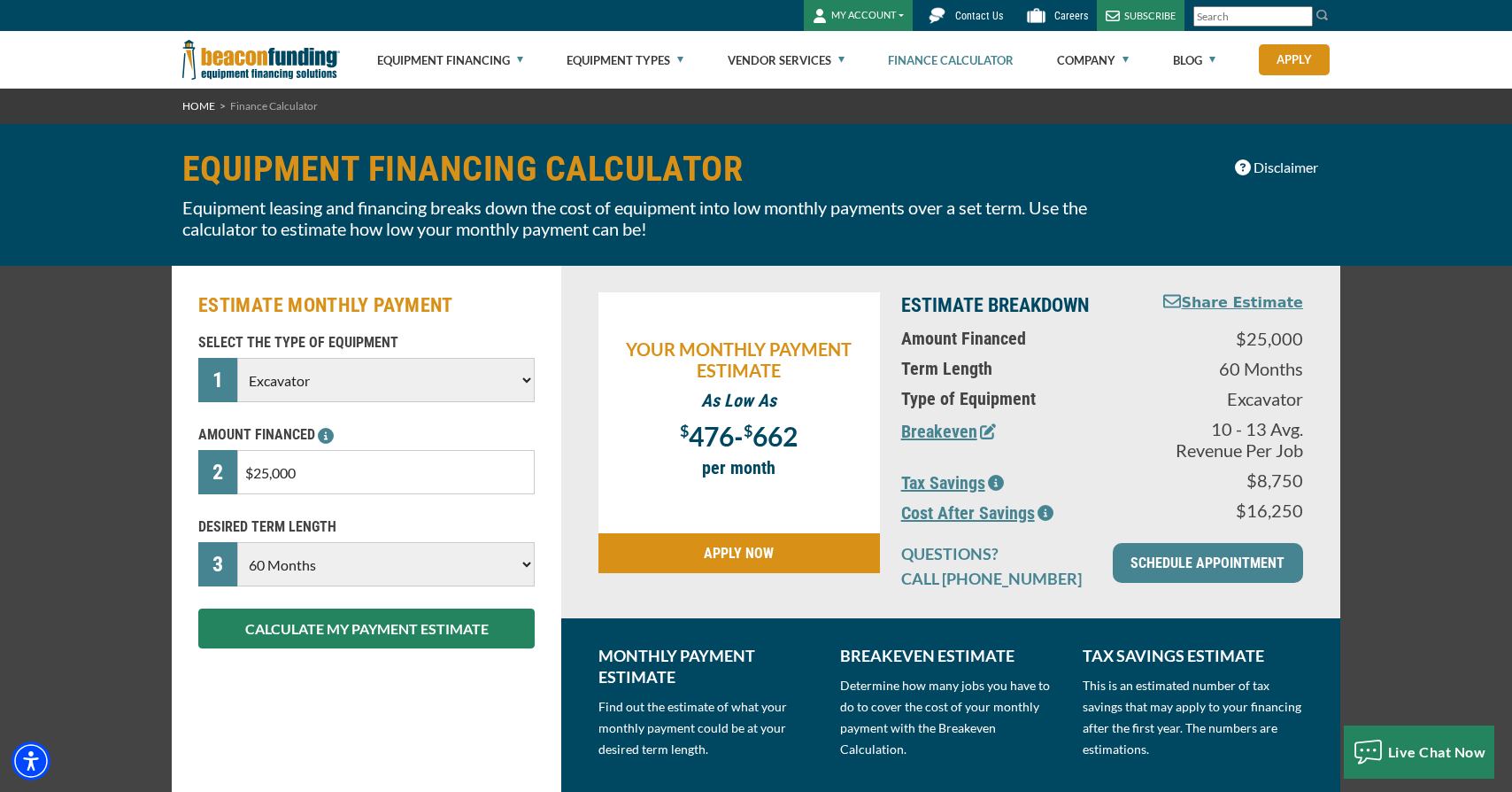
click at [948, 434] on button "Breakeven" at bounding box center [949, 431] width 95 height 27
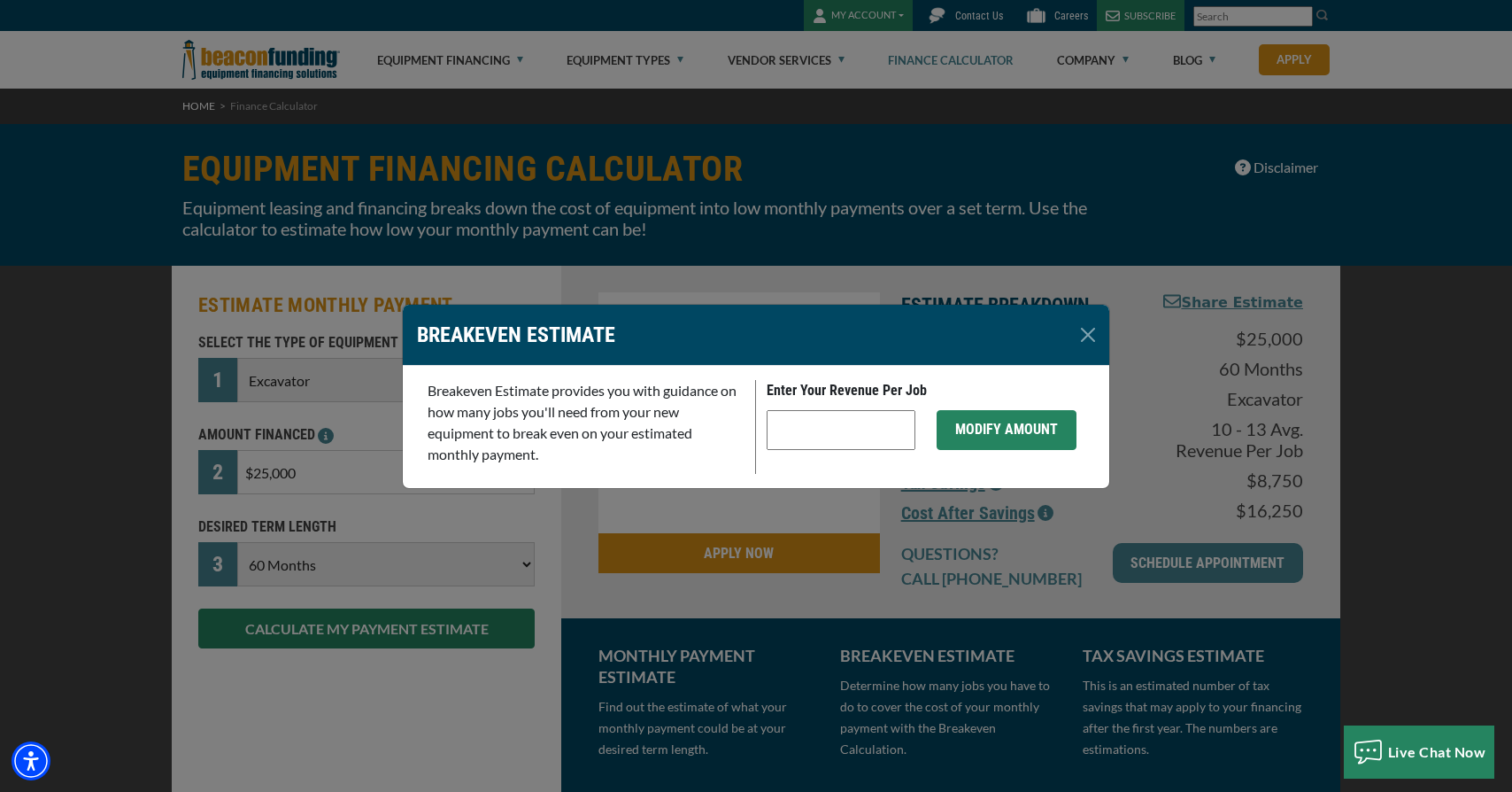
click at [947, 425] on button "MODIFY AMOUNT" at bounding box center [1007, 430] width 140 height 40
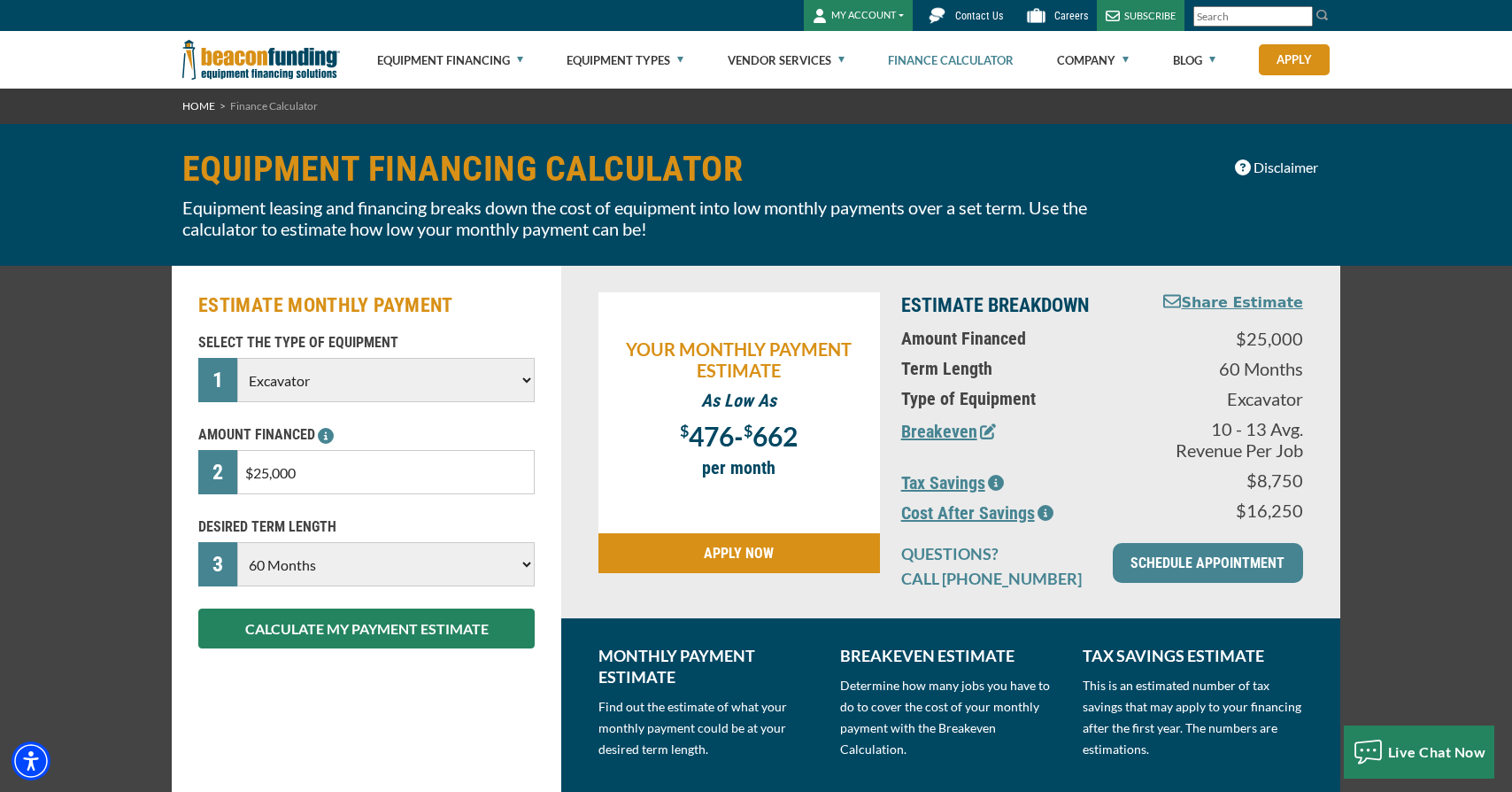
click at [339, 388] on select "Choose Backhoe Boom/Bucket Truck Chipper Commercial Mower Crane DTG/DTF Printin…" at bounding box center [385, 380] width 297 height 44
select select "5"
click at [237, 358] on select "Choose Backhoe Boom/Bucket Truck Chipper Commercial Mower Crane DTG/DTF Printin…" at bounding box center [385, 380] width 297 height 44
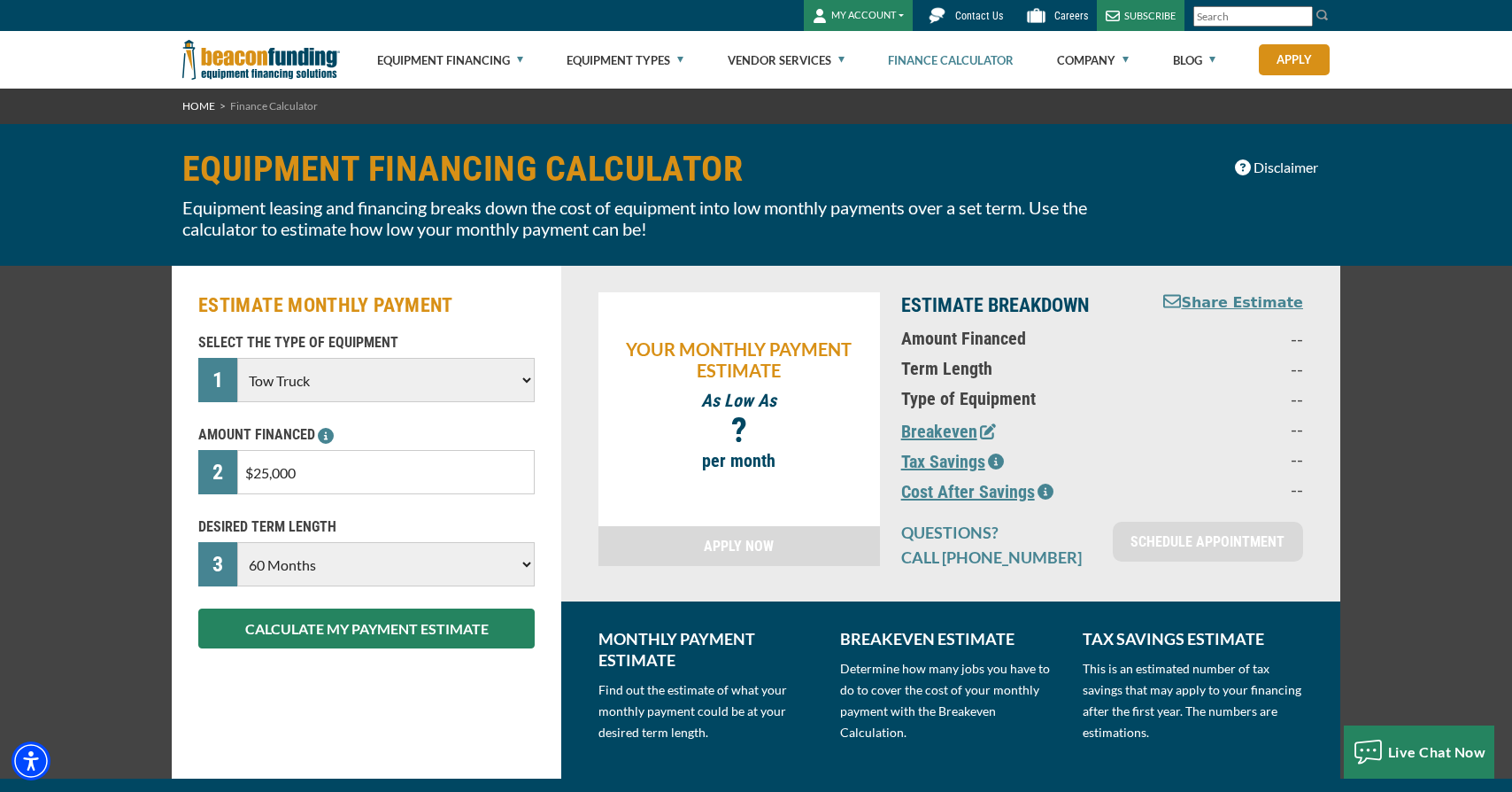
click at [335, 483] on input "$25,000" at bounding box center [385, 472] width 297 height 44
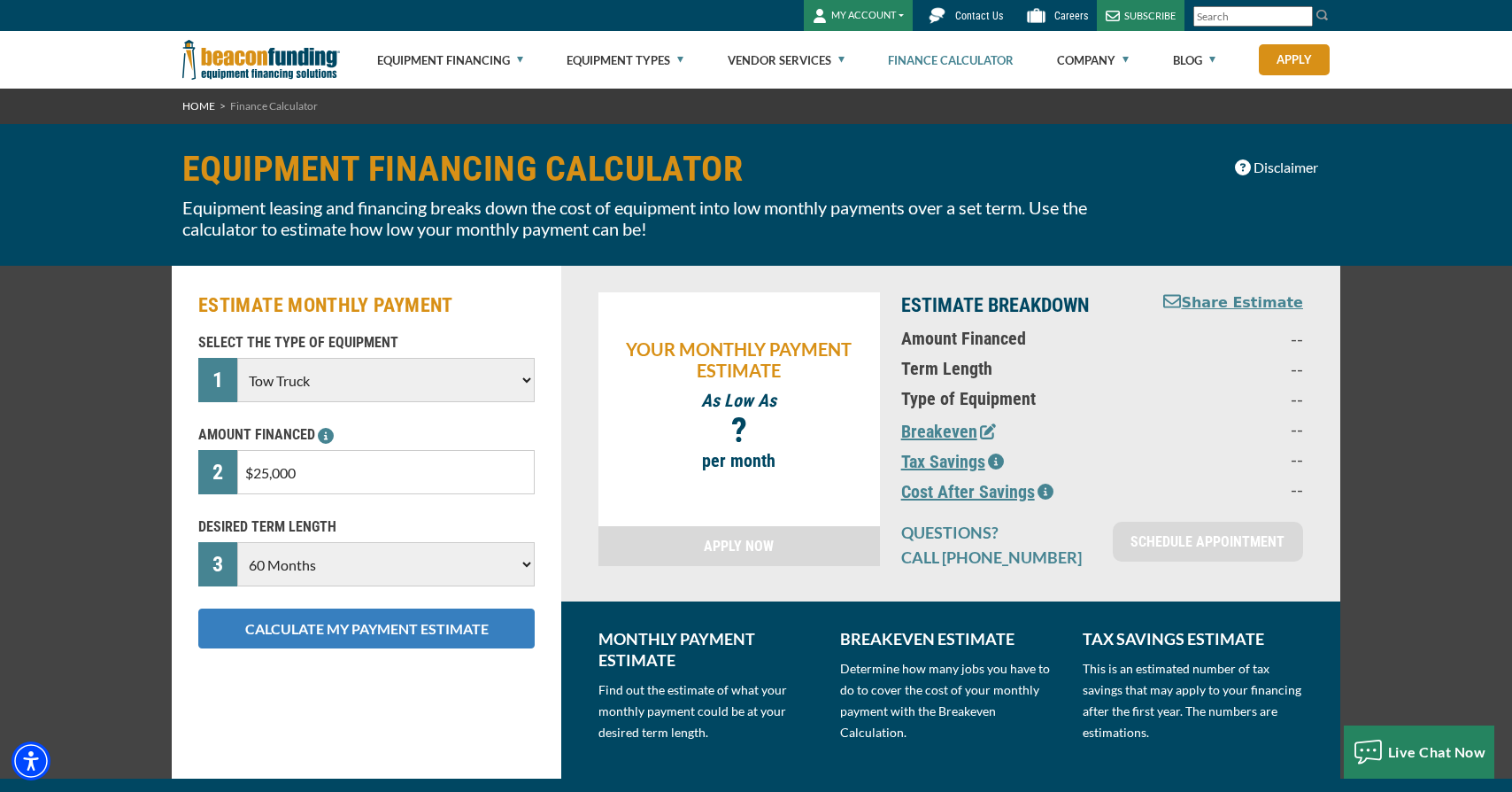
click at [289, 627] on button "CALCULATE MY PAYMENT ESTIMATE" at bounding box center [367, 629] width 337 height 40
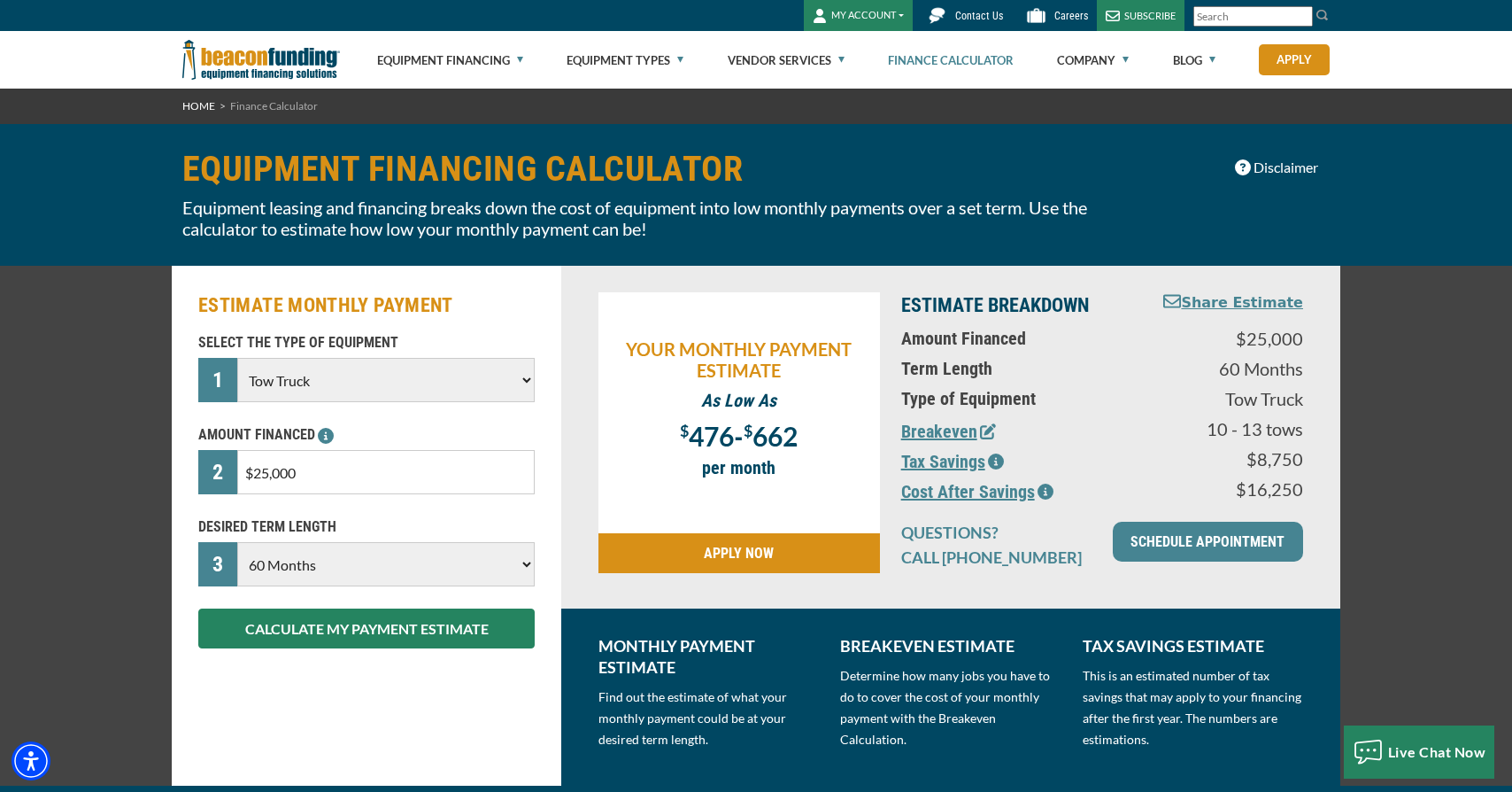
click at [953, 434] on button "Breakeven" at bounding box center [949, 431] width 95 height 27
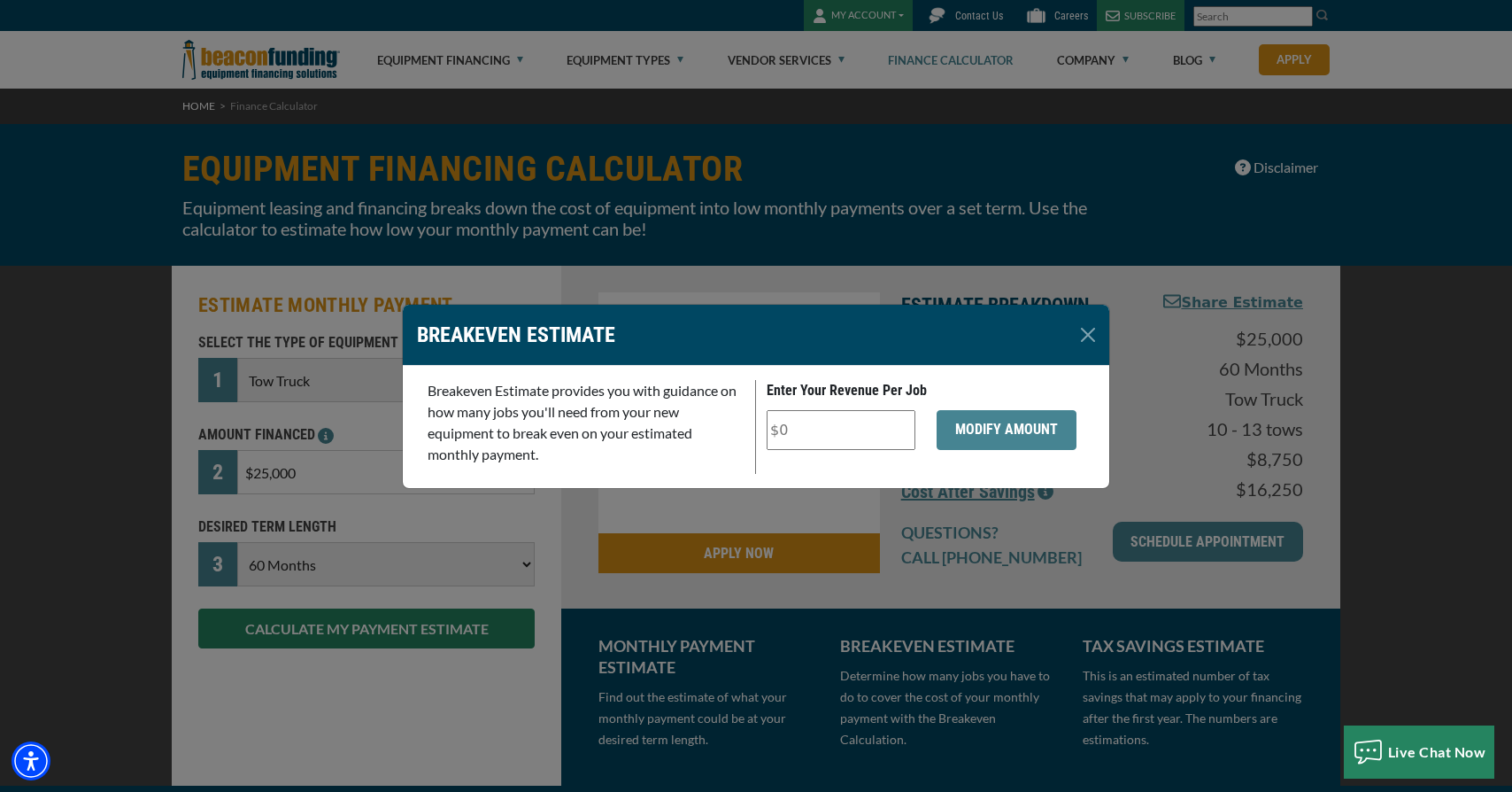
drag, startPoint x: 842, startPoint y: 429, endPoint x: 740, endPoint y: 426, distance: 102.0
click at [740, 427] on div "Breakeven Estimate provides you with guidance on how many jobs you'll need from…" at bounding box center [756, 427] width 678 height 94
type input "$110"
click at [999, 431] on button "MODIFY AMOUNT" at bounding box center [1007, 430] width 140 height 40
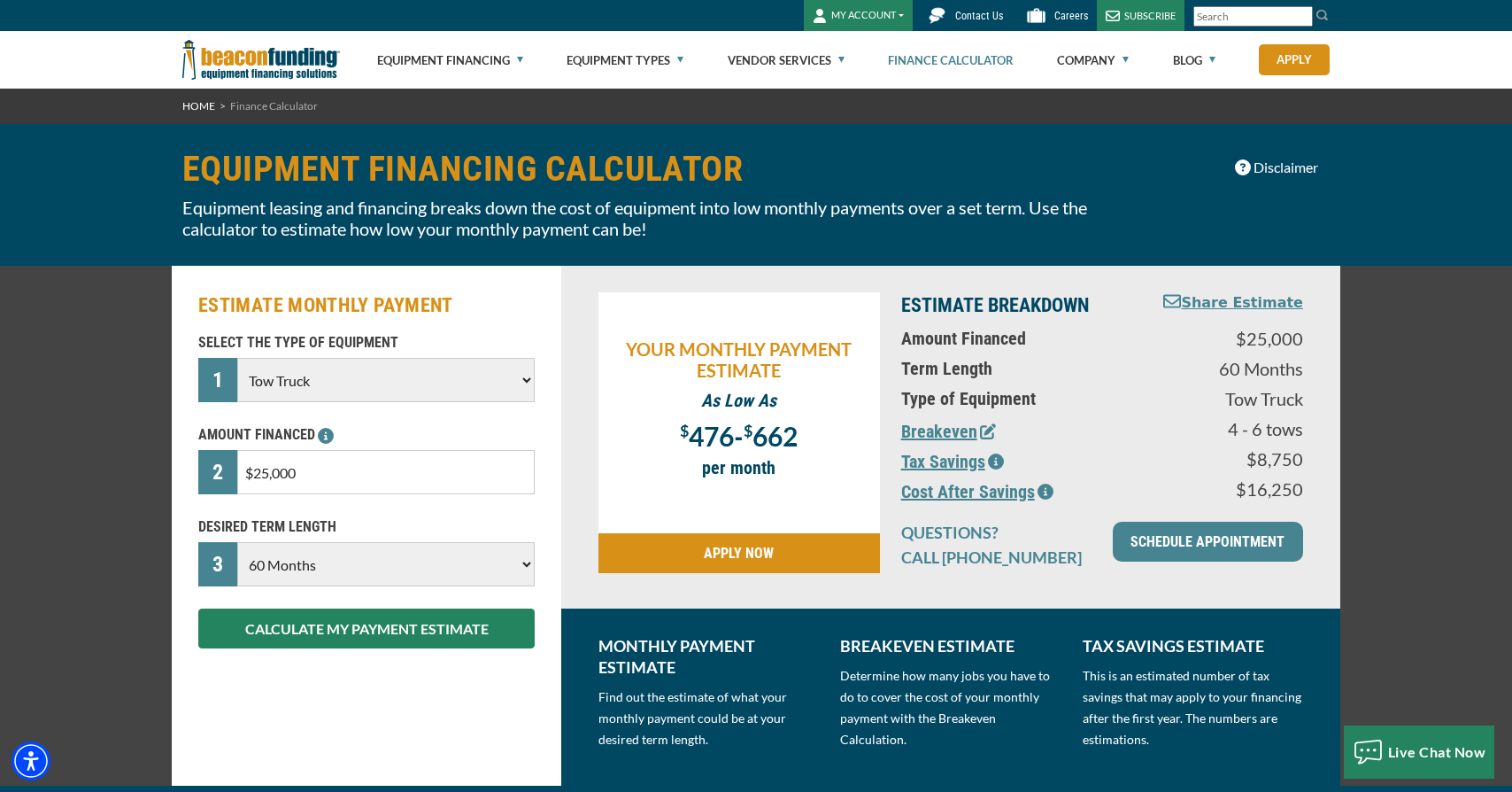
click at [940, 458] on button "Tax Savings" at bounding box center [953, 461] width 103 height 27
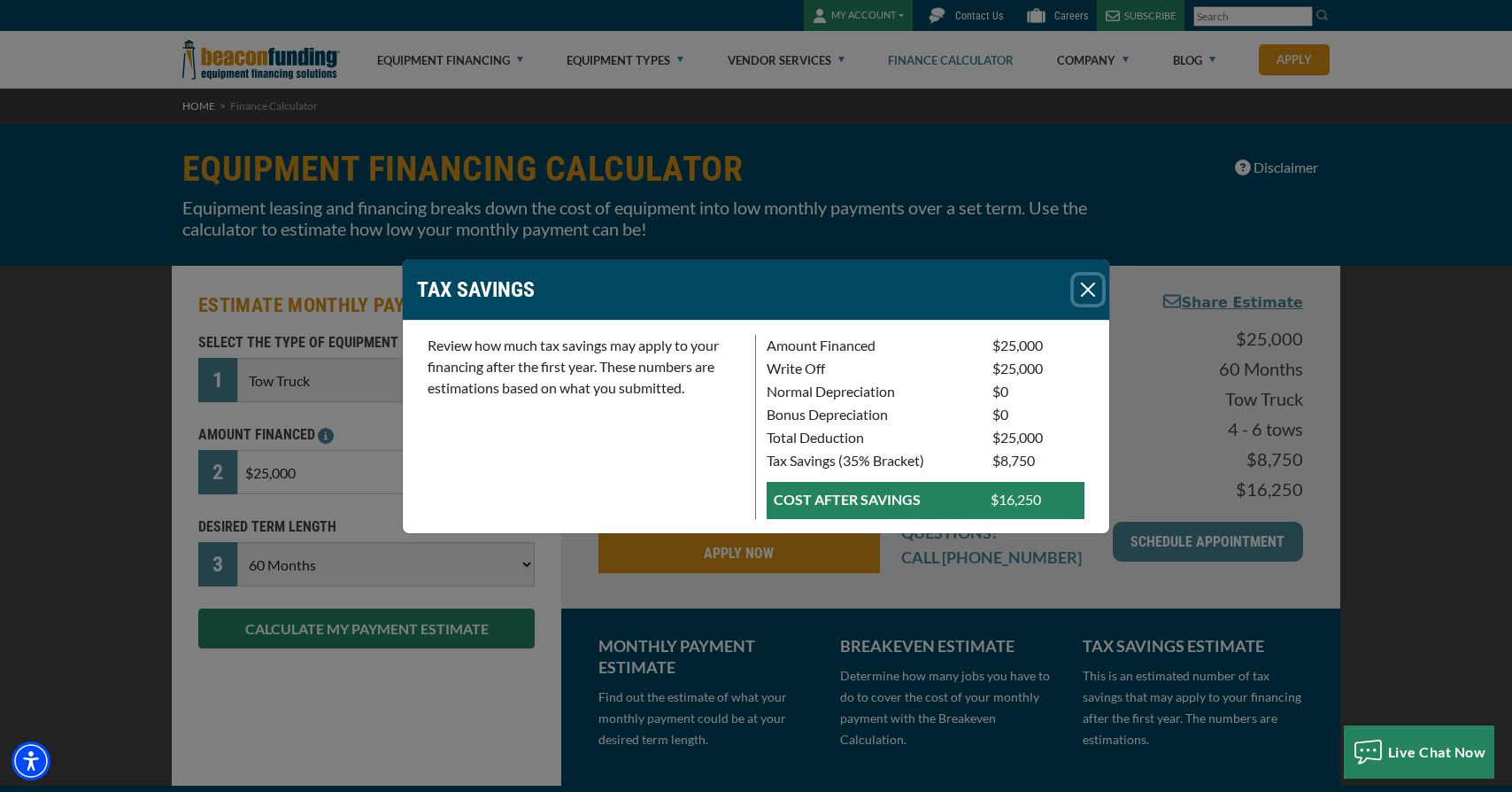
click at [1080, 286] on button "Close" at bounding box center [1088, 289] width 28 height 28
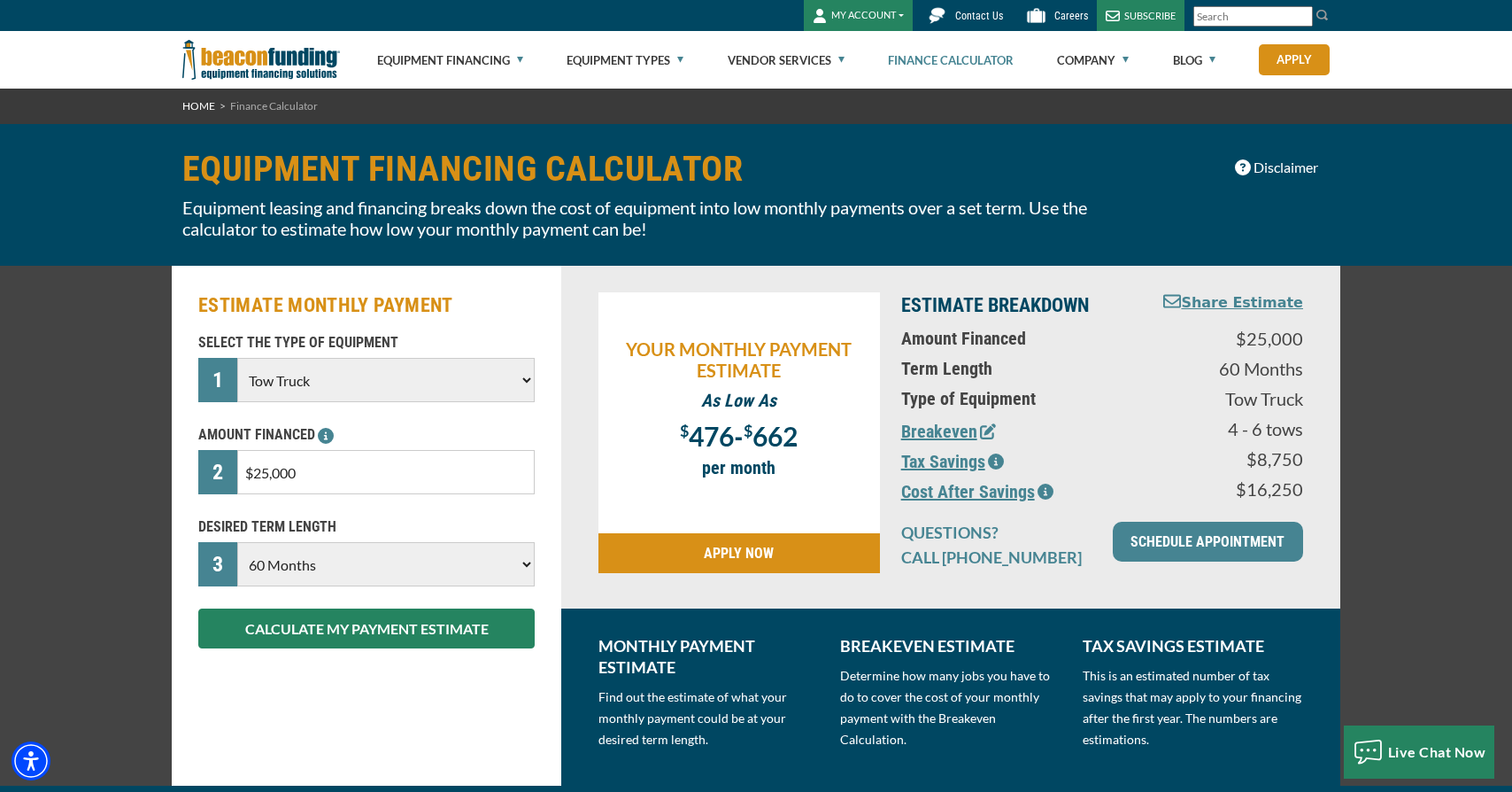
click at [986, 496] on button "Cost After Savings" at bounding box center [977, 491] width 152 height 27
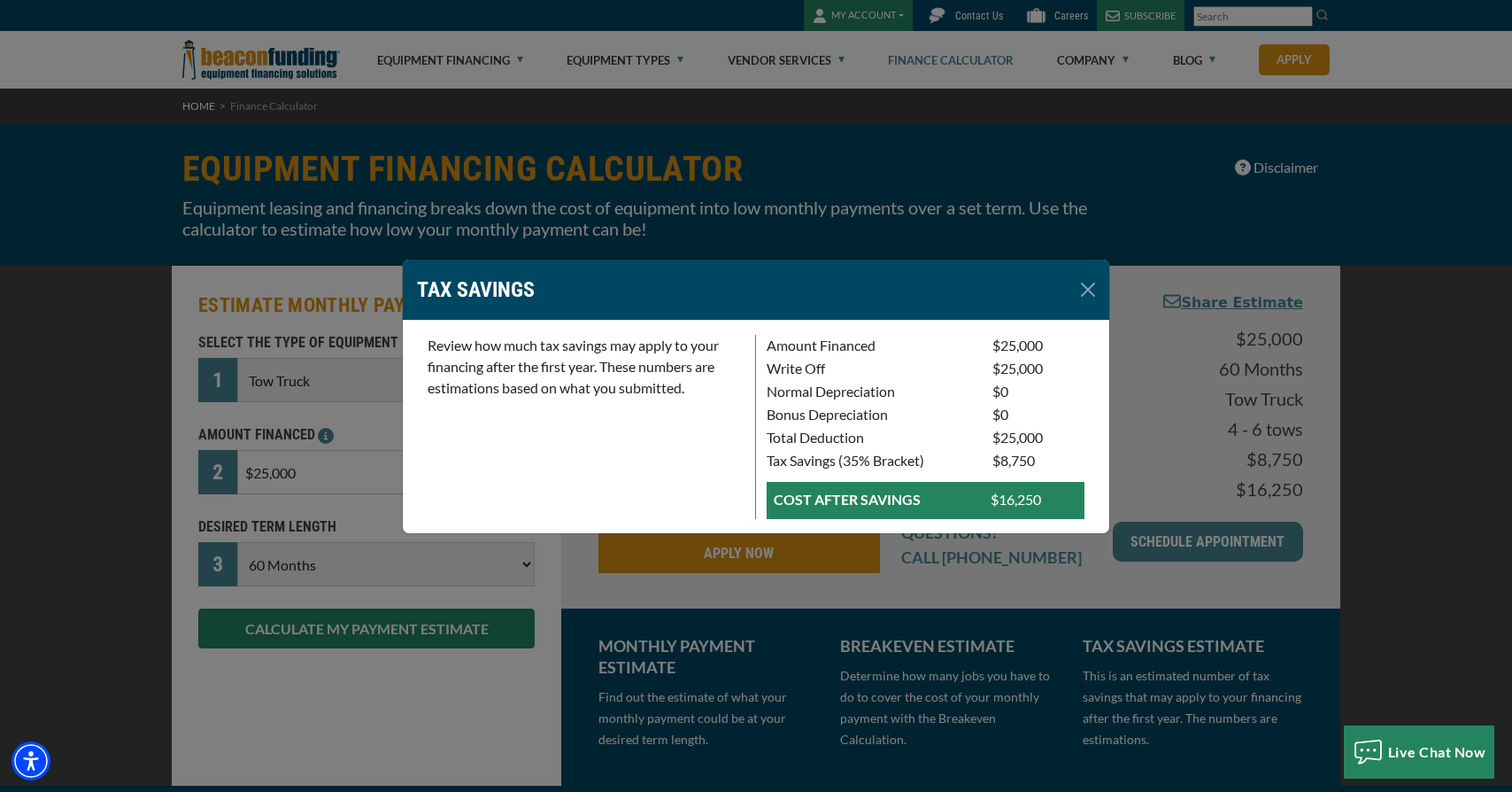
click at [974, 504] on div "COST AFTER SAVINGS" at bounding box center [871, 500] width 217 height 23
click at [1076, 284] on button "Close" at bounding box center [1088, 289] width 28 height 28
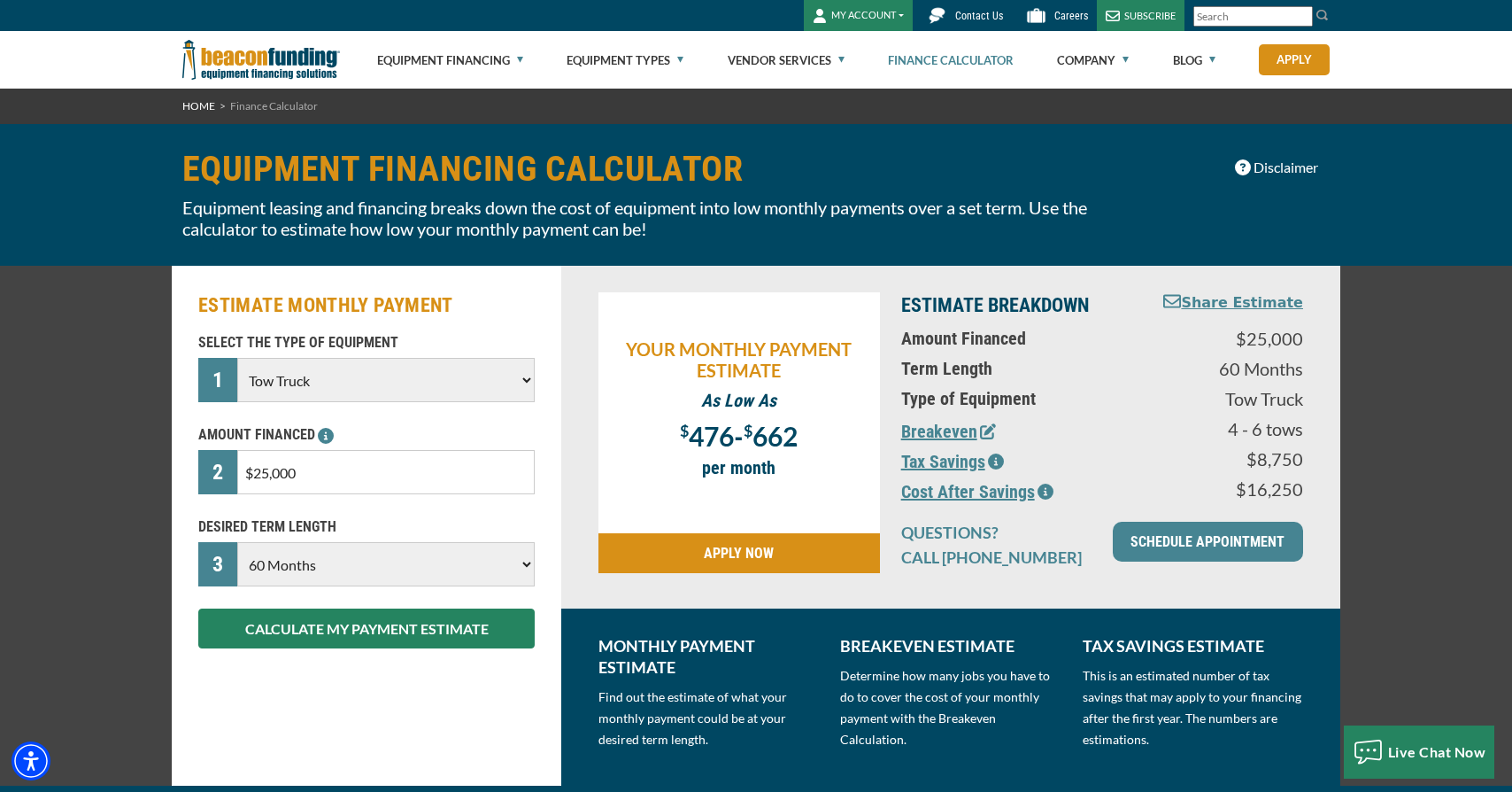
click at [946, 463] on button "Tax Savings" at bounding box center [953, 461] width 103 height 27
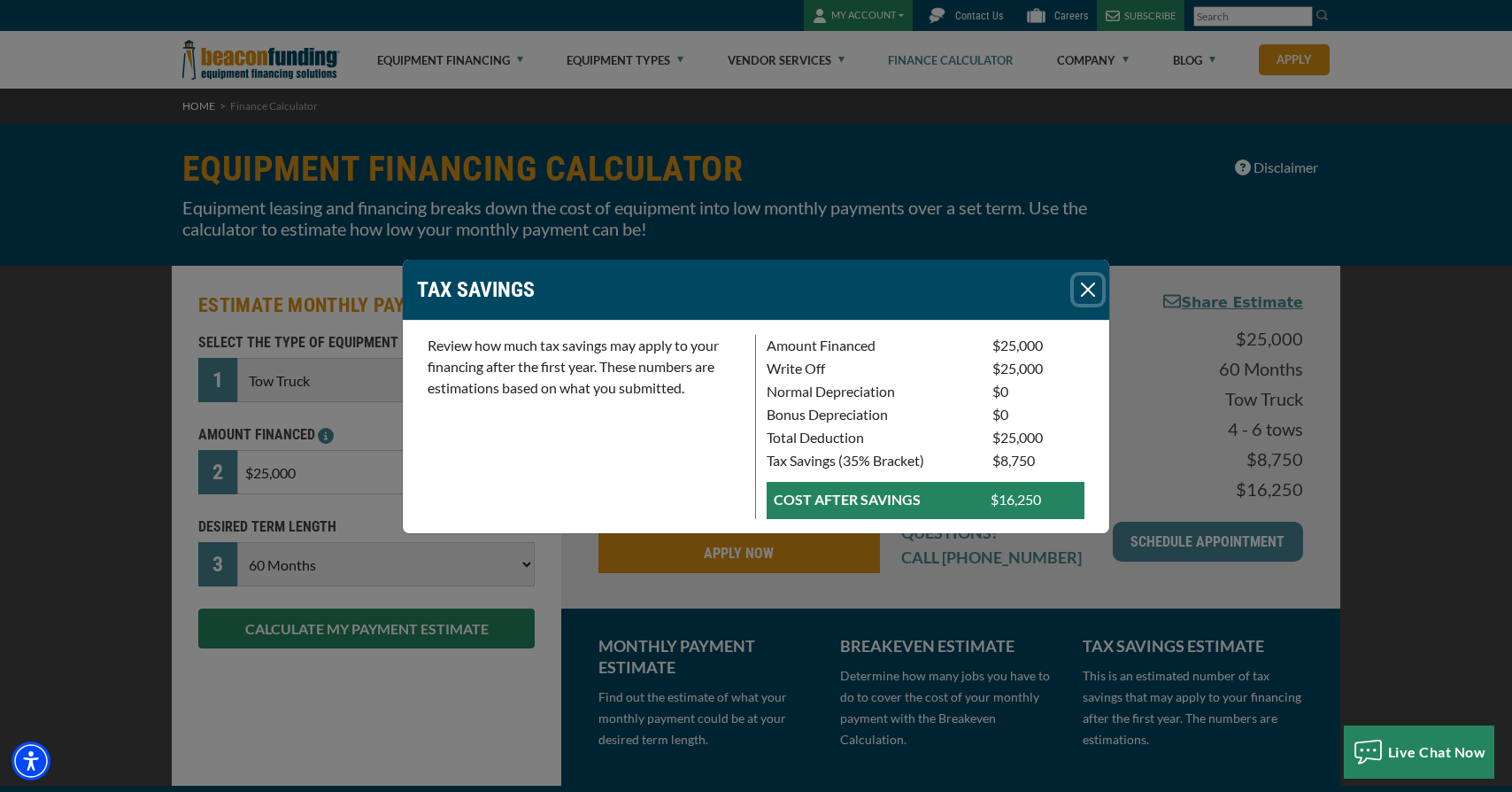
click at [1080, 290] on button "Close" at bounding box center [1088, 289] width 28 height 28
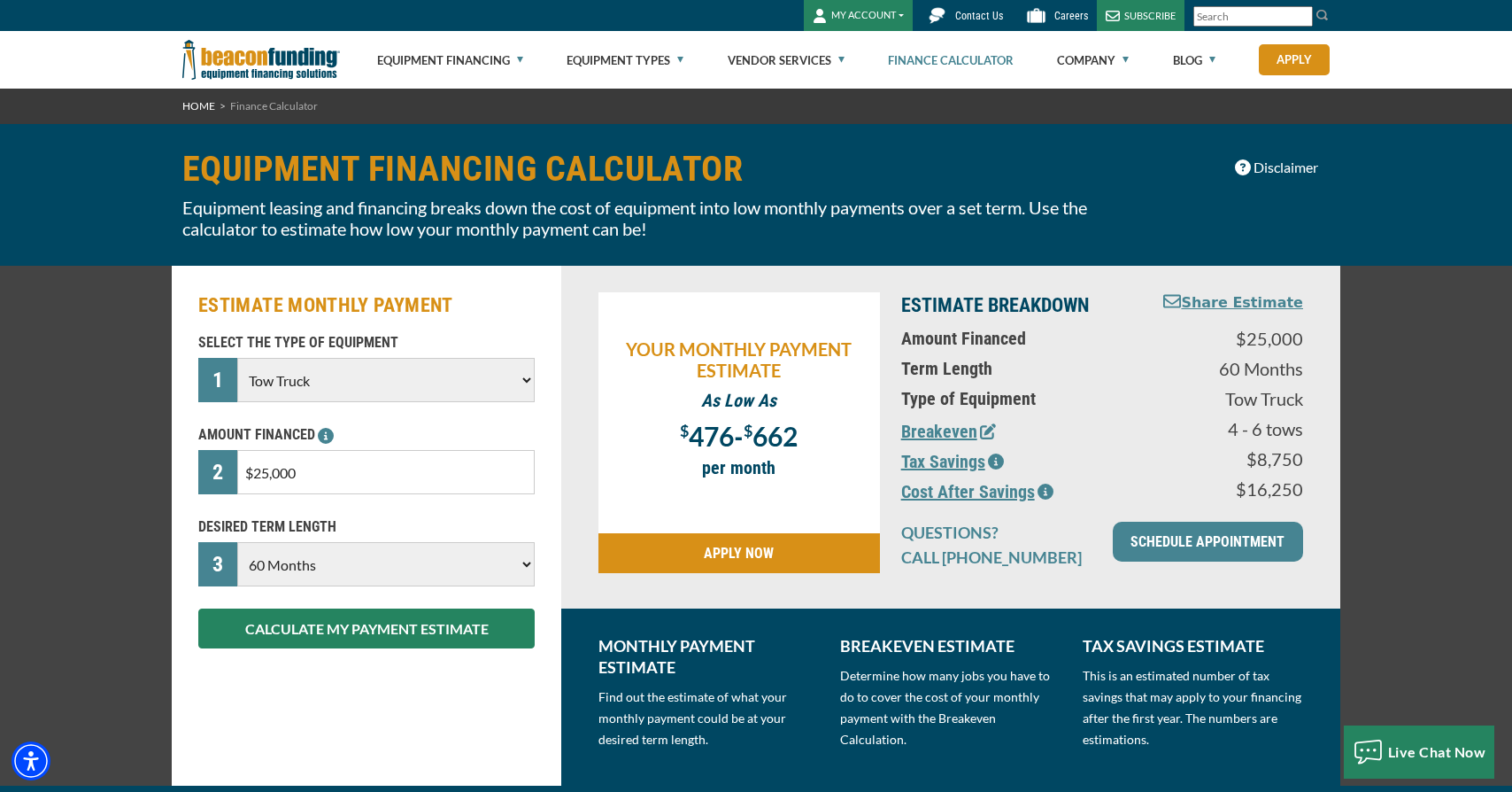
click at [953, 499] on button "Cost After Savings" at bounding box center [977, 491] width 152 height 27
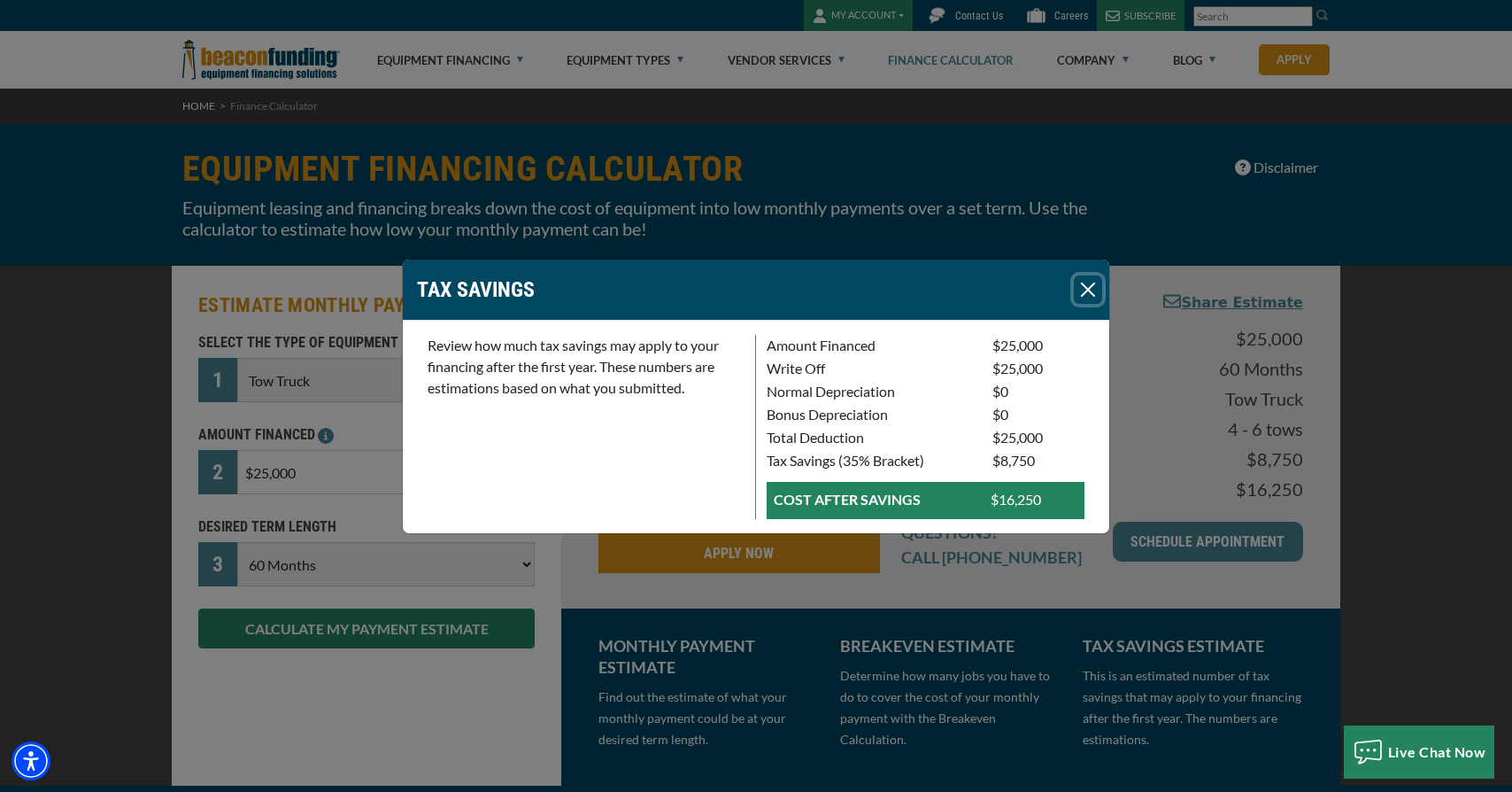
click at [1093, 286] on button "Close" at bounding box center [1088, 289] width 28 height 28
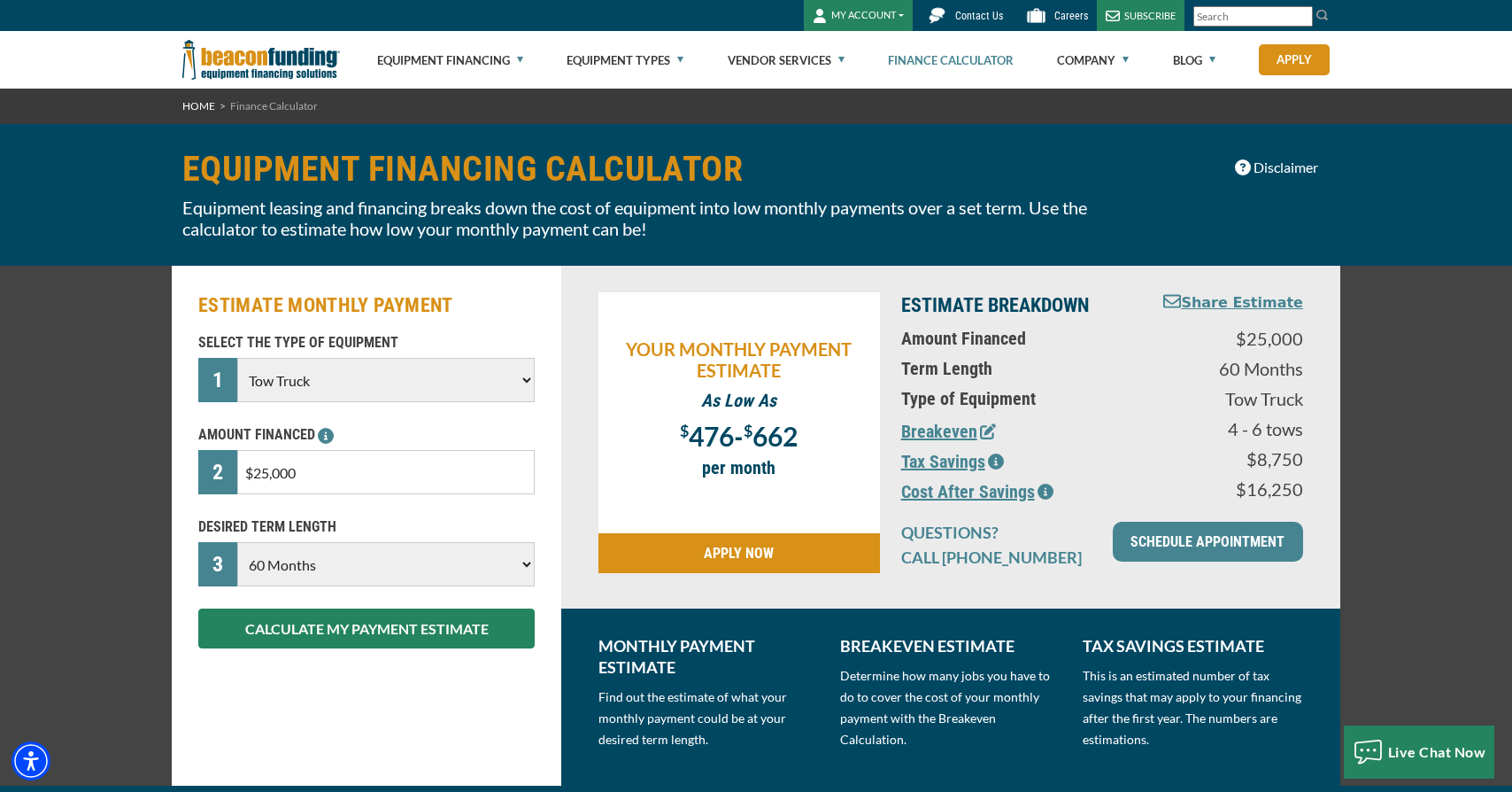
drag, startPoint x: 375, startPoint y: 481, endPoint x: 147, endPoint y: 476, distance: 228.1
click at [147, 476] on div "ESTIMATE MONTHLY PAYMENT SELECT THE TYPE OF EQUIPMENT 1 Choose Backhoe Boom/Buc…" at bounding box center [756, 526] width 1512 height 520
type input "$199,999"
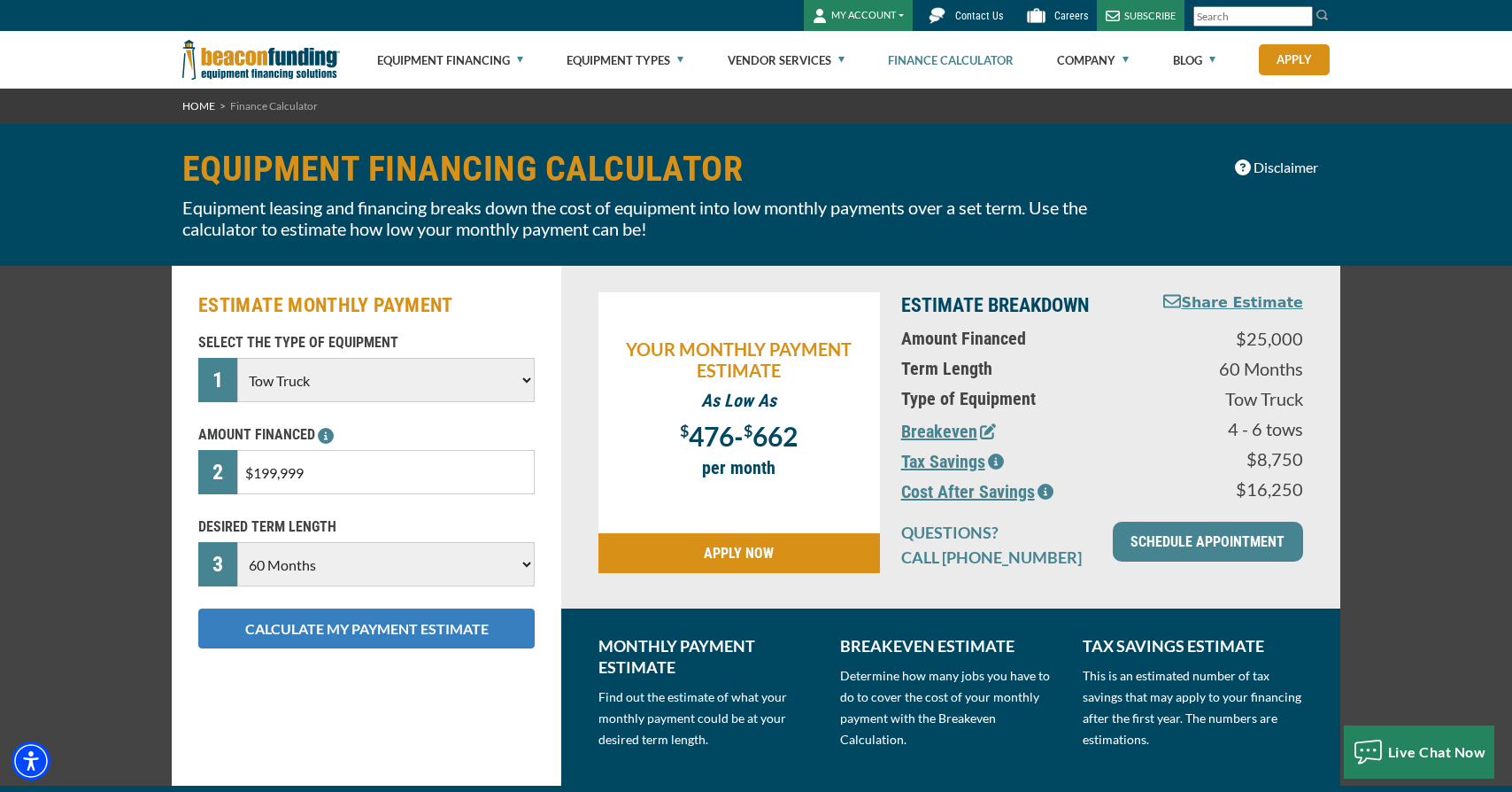
click at [275, 643] on button "CALCULATE MY PAYMENT ESTIMATE" at bounding box center [367, 629] width 337 height 40
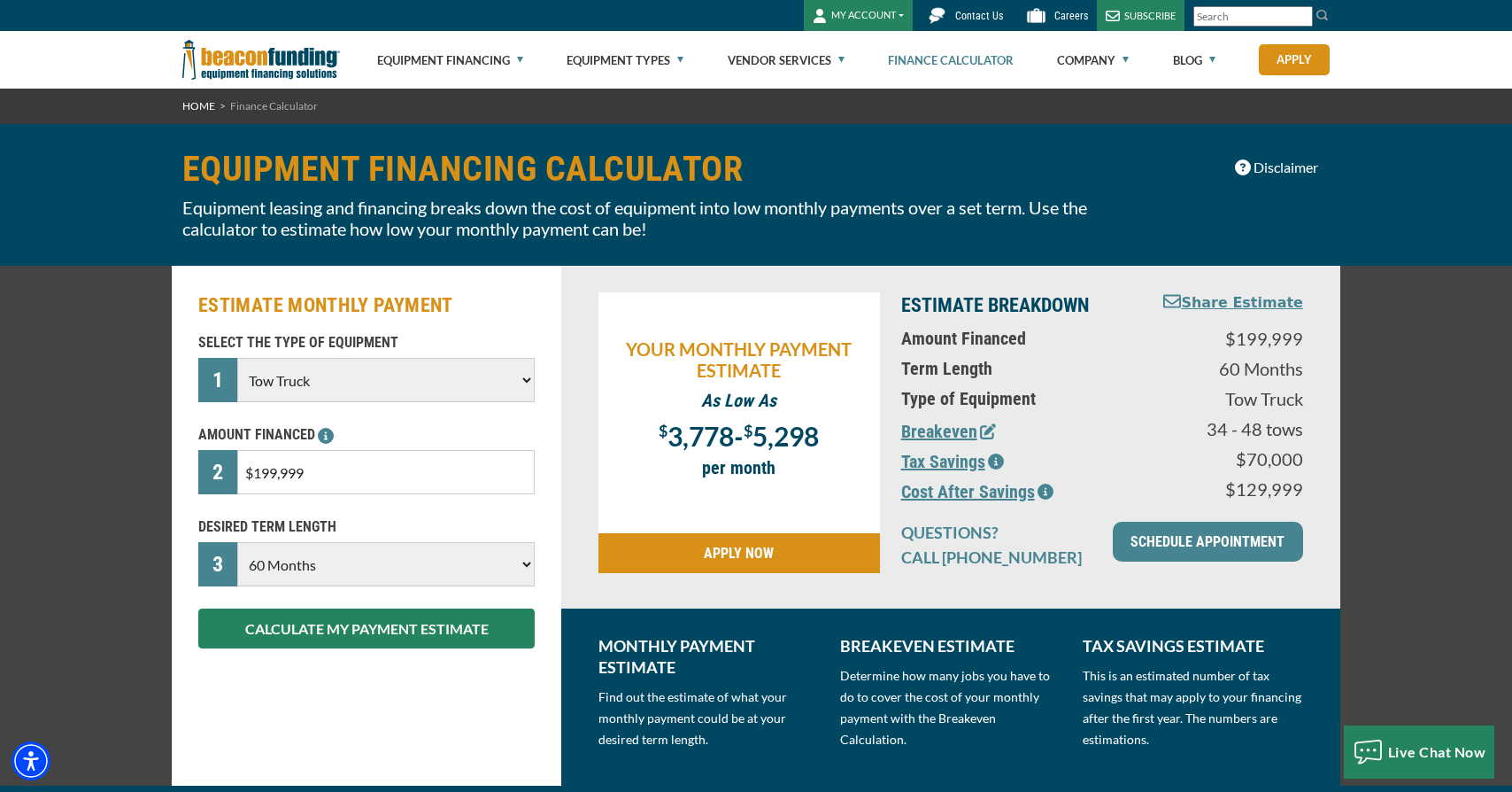
click at [947, 427] on button "Breakeven" at bounding box center [949, 431] width 95 height 27
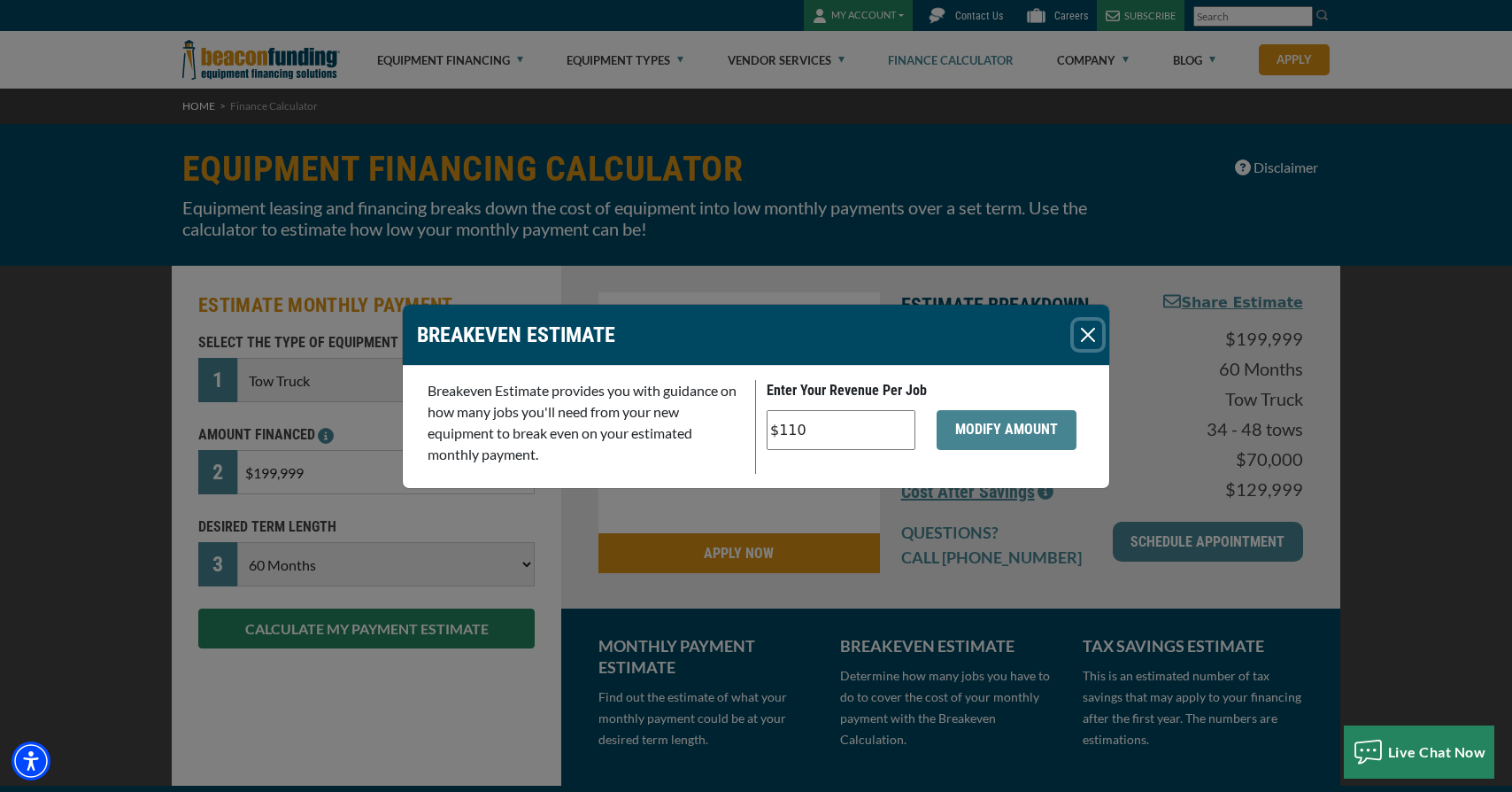
click at [1089, 334] on button "Close" at bounding box center [1088, 334] width 28 height 28
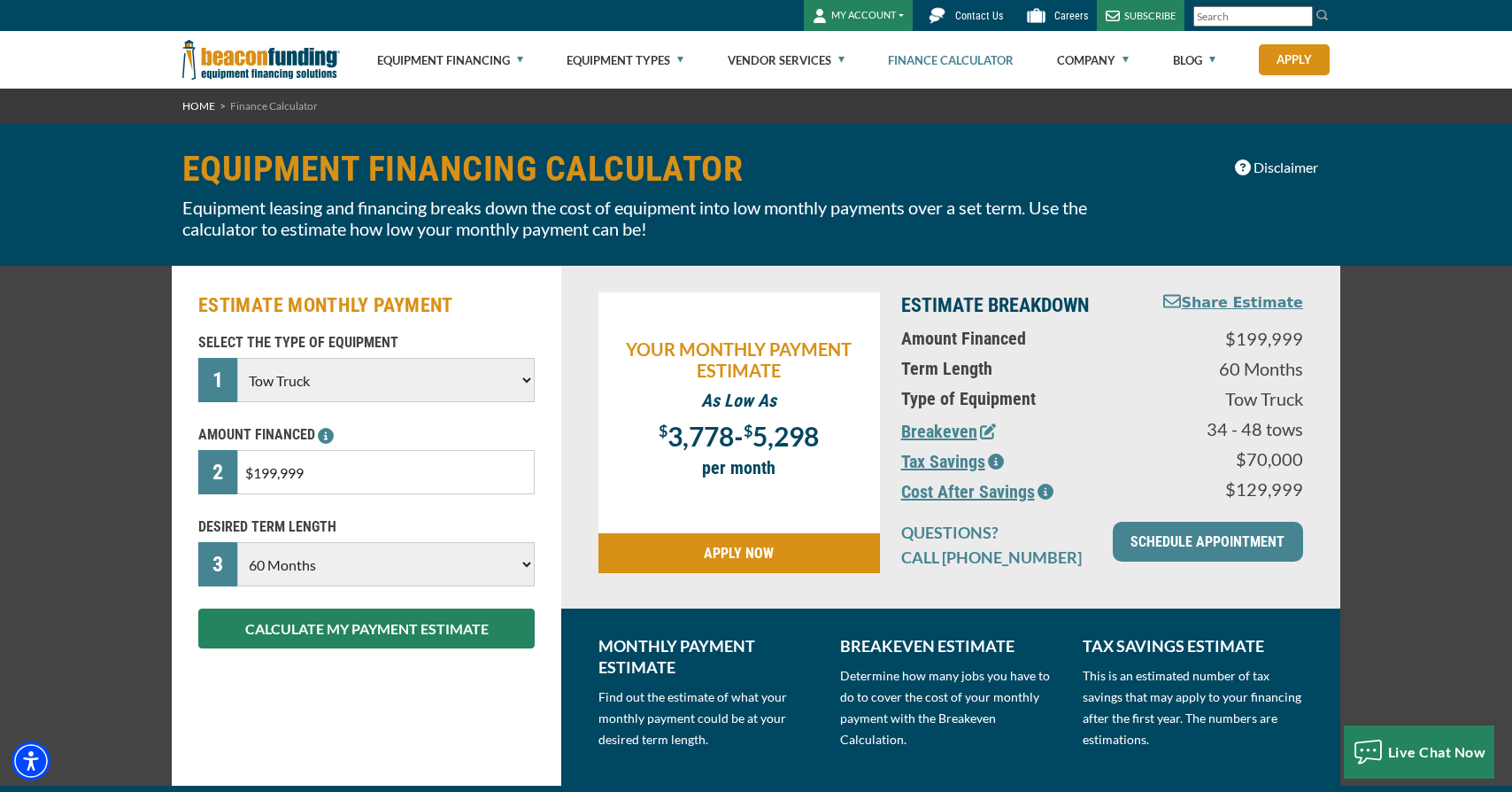
click at [978, 466] on button "Tax Savings" at bounding box center [953, 461] width 103 height 27
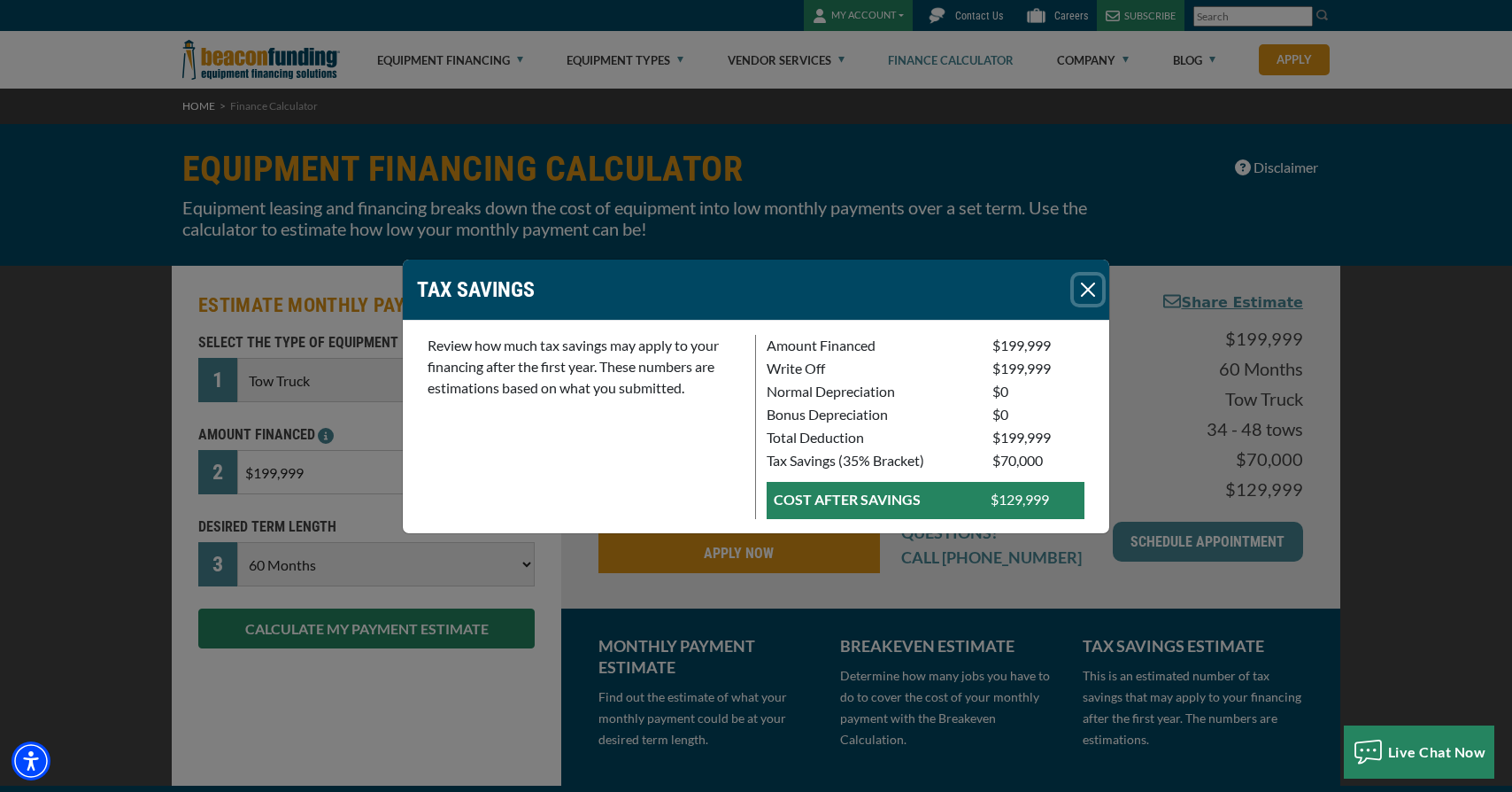
click at [1093, 289] on button "Close" at bounding box center [1088, 289] width 28 height 28
